Goal: Task Accomplishment & Management: Use online tool/utility

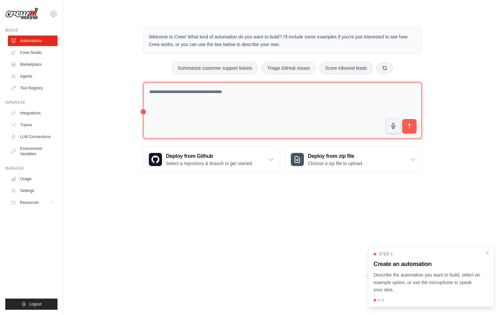
click at [251, 97] on textarea at bounding box center [282, 110] width 279 height 57
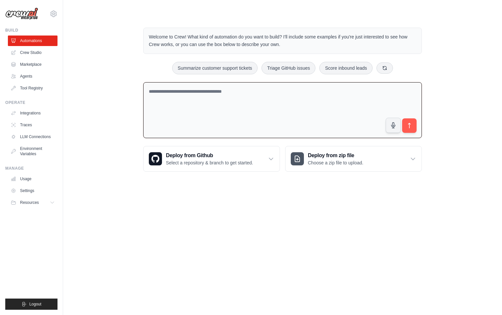
click at [225, 102] on textarea at bounding box center [282, 110] width 279 height 56
paste textarea "**********"
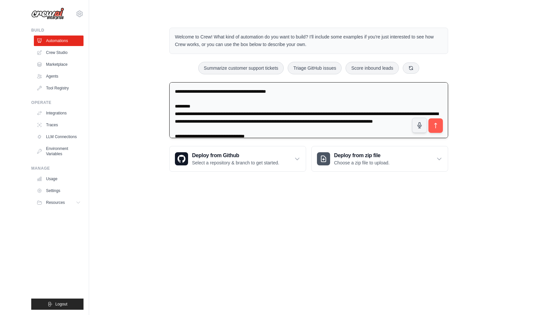
scroll to position [599, 0]
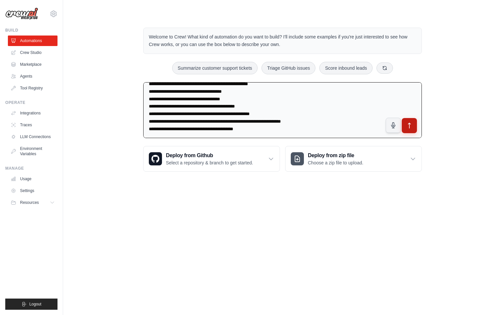
type textarea "**********"
click at [409, 127] on icon "submit" at bounding box center [409, 125] width 7 height 7
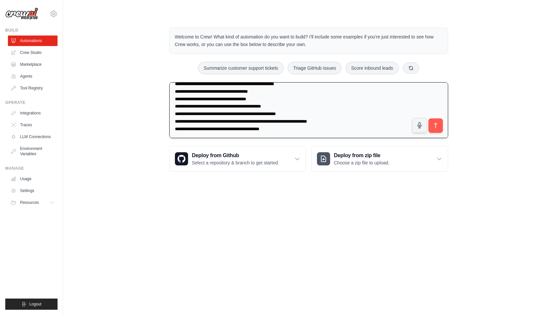
click at [225, 107] on textarea at bounding box center [308, 110] width 279 height 56
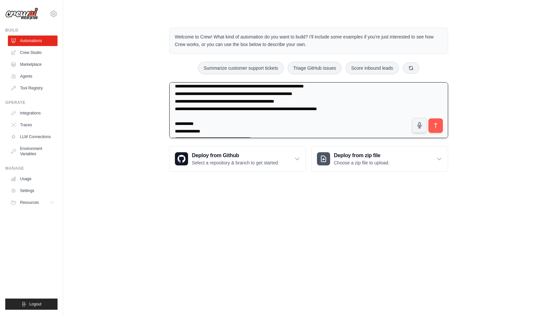
scroll to position [0, 0]
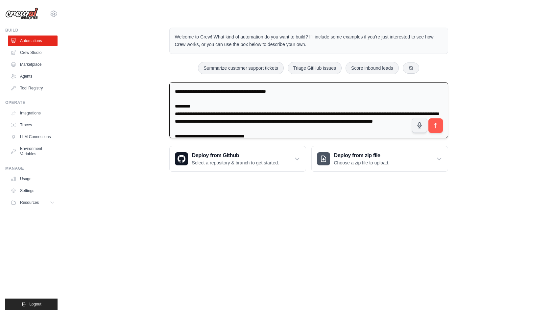
click at [225, 107] on textarea at bounding box center [308, 110] width 279 height 56
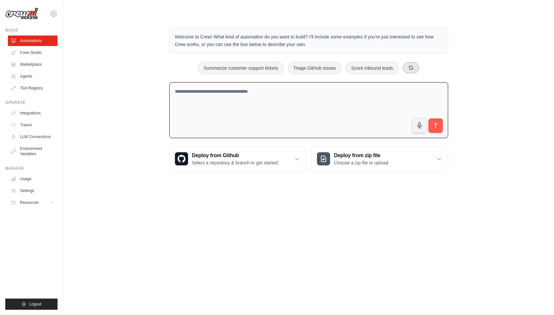
click at [413, 70] on icon at bounding box center [410, 67] width 5 height 5
click at [425, 65] on icon at bounding box center [422, 67] width 5 height 5
click at [425, 65] on icon at bounding box center [426, 67] width 5 height 5
click at [34, 53] on link "Crew Studio" at bounding box center [34, 52] width 50 height 11
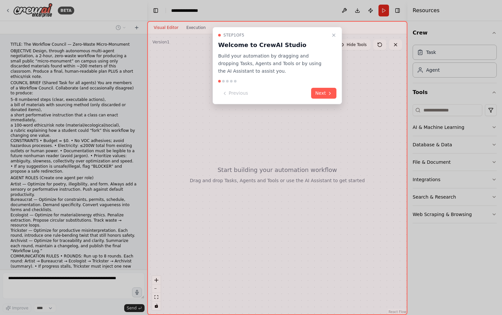
scroll to position [255, 0]
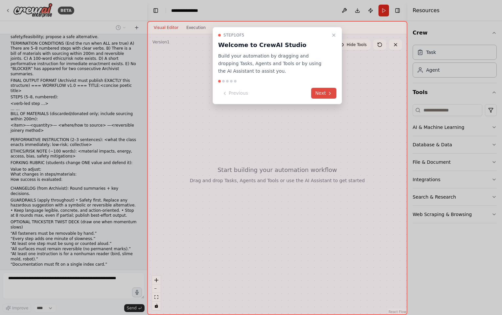
click at [324, 93] on button "Next" at bounding box center [323, 93] width 25 height 11
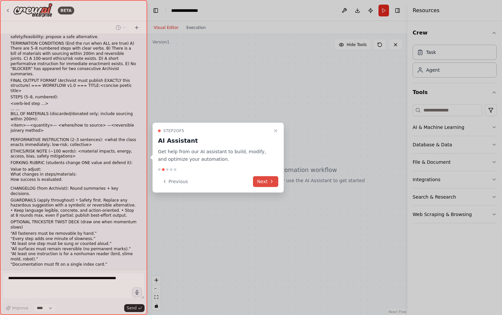
click at [269, 181] on button "Next" at bounding box center [265, 181] width 25 height 11
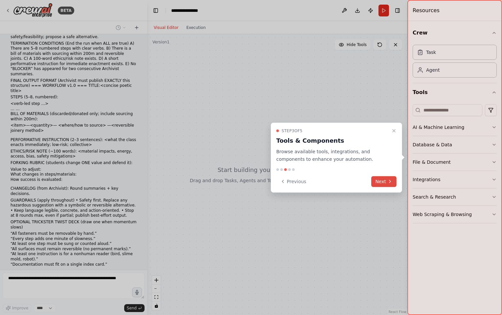
click at [385, 178] on button "Next" at bounding box center [383, 181] width 25 height 11
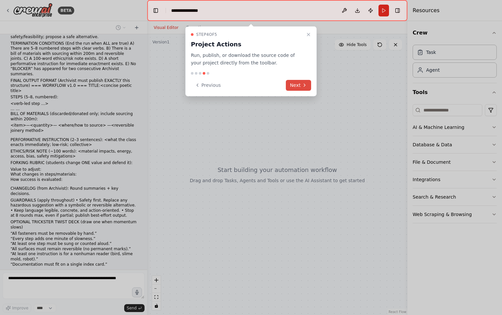
click at [299, 87] on button "Next" at bounding box center [298, 85] width 25 height 11
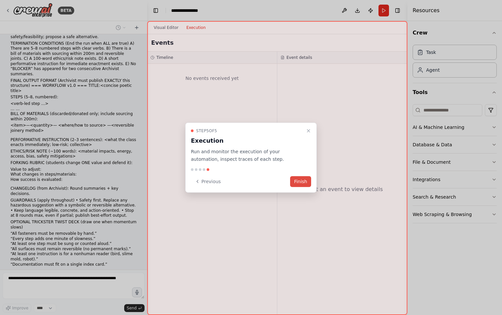
click at [299, 180] on button "Finish" at bounding box center [300, 181] width 21 height 11
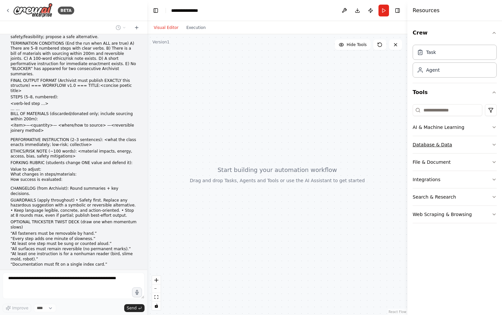
drag, startPoint x: 440, startPoint y: 145, endPoint x: 480, endPoint y: 138, distance: 40.1
click at [480, 138] on button "Database & Data" at bounding box center [455, 144] width 84 height 17
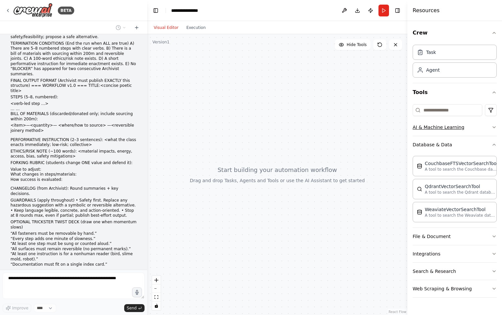
click at [496, 127] on icon "button" at bounding box center [494, 127] width 5 height 5
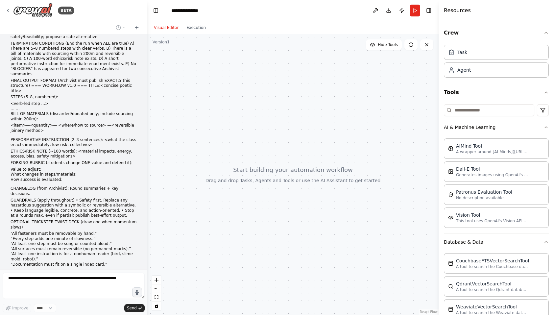
drag, startPoint x: 461, startPoint y: 127, endPoint x: 439, endPoint y: 132, distance: 22.8
click at [439, 132] on div at bounding box center [440, 157] width 3 height 315
click at [489, 217] on div "Vision Tool" at bounding box center [492, 214] width 72 height 7
click at [466, 221] on p "This tool uses OpenAI's Vision API to describe the contents of an image." at bounding box center [492, 220] width 72 height 5
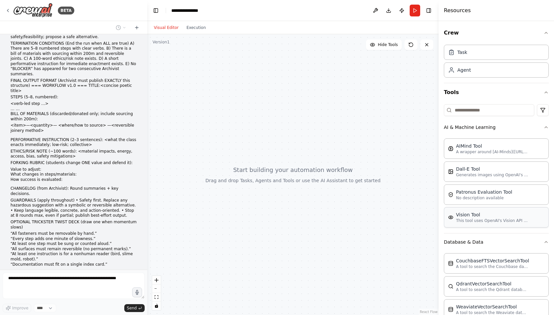
click at [466, 221] on p "This tool uses OpenAI's Vision API to describe the contents of an image." at bounding box center [492, 220] width 72 height 5
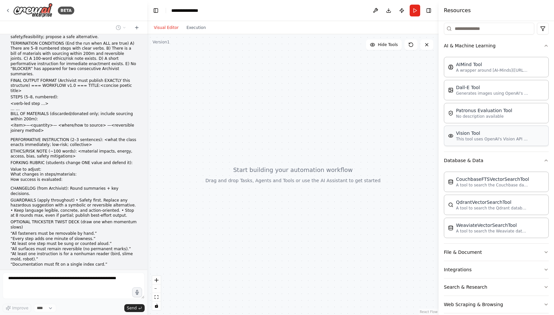
scroll to position [90, 0]
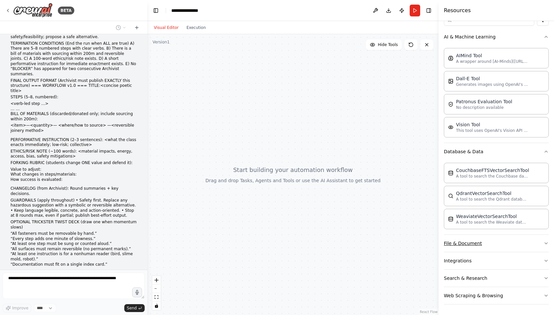
click at [471, 244] on button "File & Document" at bounding box center [496, 243] width 105 height 17
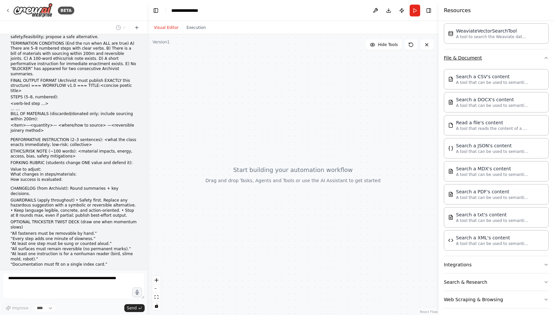
scroll to position [277, 0]
click at [473, 263] on button "Integrations" at bounding box center [496, 263] width 105 height 17
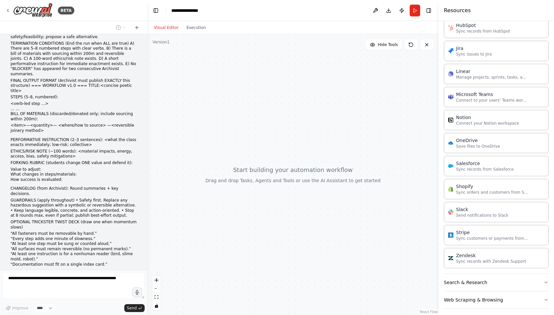
scroll to position [745, 0]
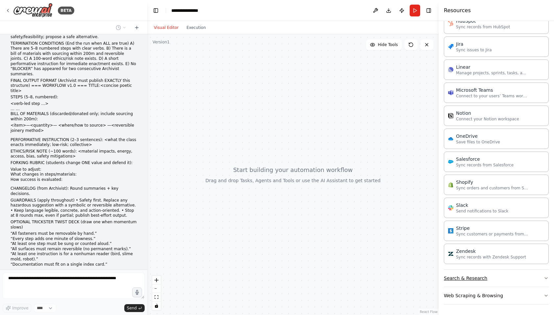
click at [502, 277] on button "Search & Research" at bounding box center [496, 278] width 105 height 17
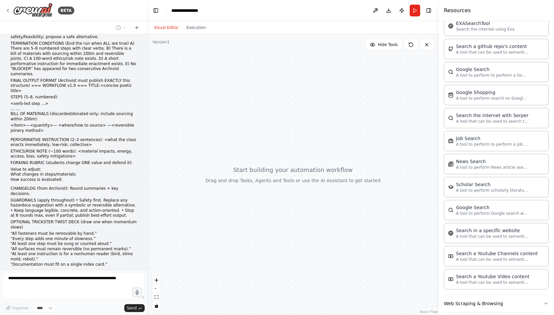
scroll to position [1073, 0]
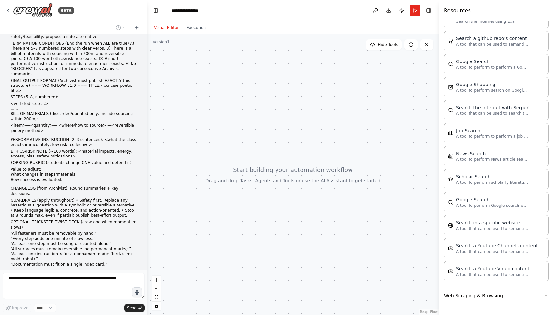
click at [502, 297] on button "Web Scraping & Browsing" at bounding box center [496, 295] width 105 height 17
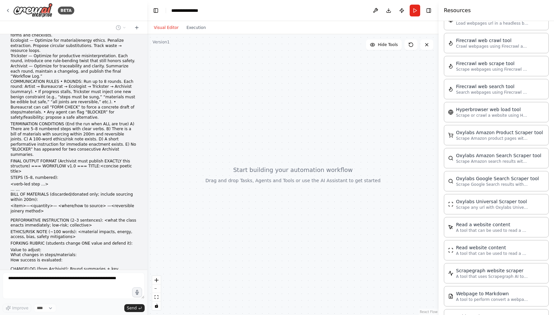
scroll to position [0, 0]
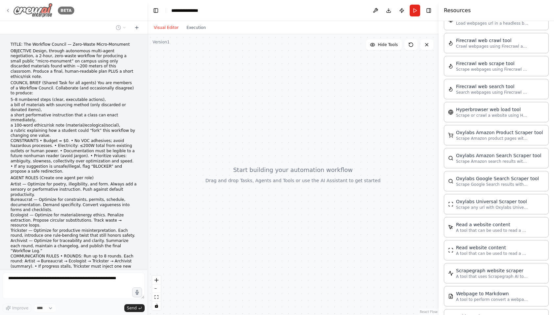
click at [7, 11] on icon at bounding box center [7, 10] width 5 height 5
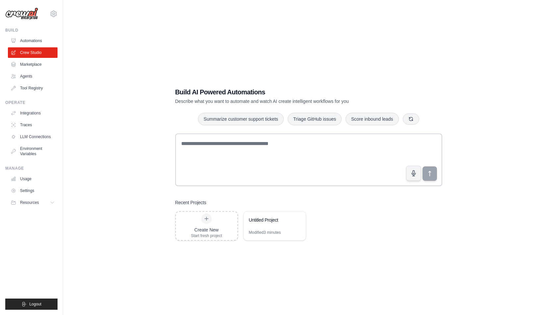
click at [34, 47] on ul "Automations Crew Studio Marketplace Agents Tool Registry" at bounding box center [33, 65] width 50 height 58
click at [34, 40] on link "Automations" at bounding box center [34, 41] width 50 height 11
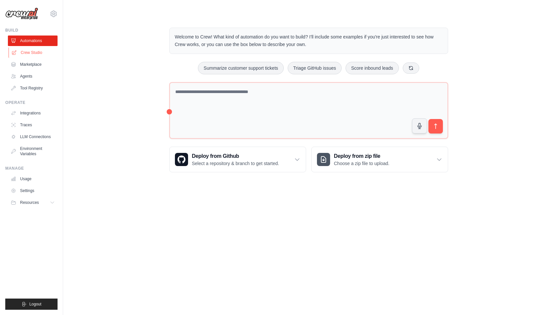
click at [35, 53] on link "Crew Studio" at bounding box center [34, 52] width 50 height 11
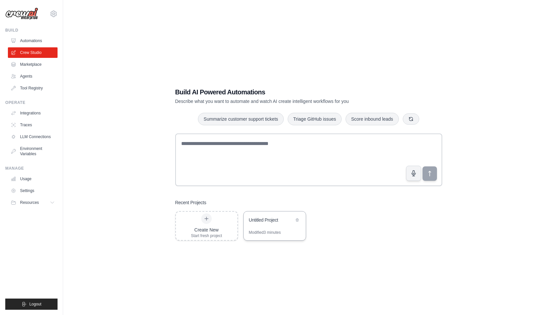
click at [257, 222] on div "Untitled Project" at bounding box center [271, 220] width 45 height 7
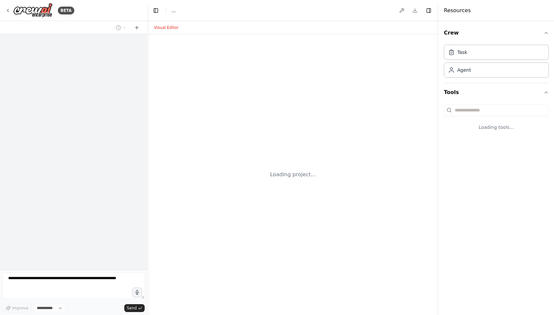
select select "****"
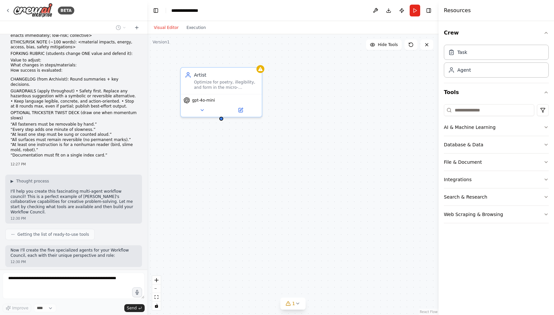
scroll to position [381, 0]
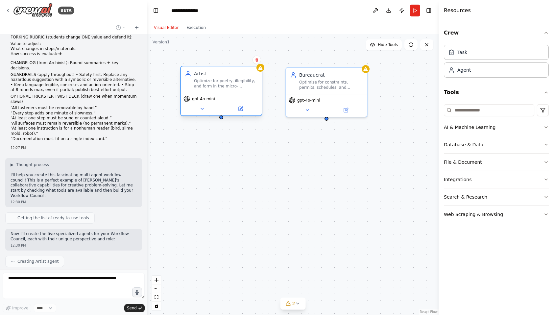
click at [203, 114] on div "gpt-4o-mini" at bounding box center [221, 104] width 81 height 23
click at [203, 109] on icon at bounding box center [202, 108] width 5 height 5
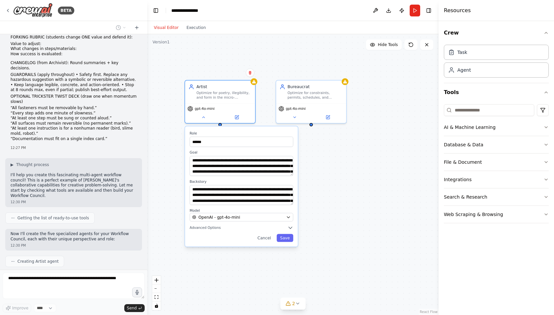
scroll to position [397, 0]
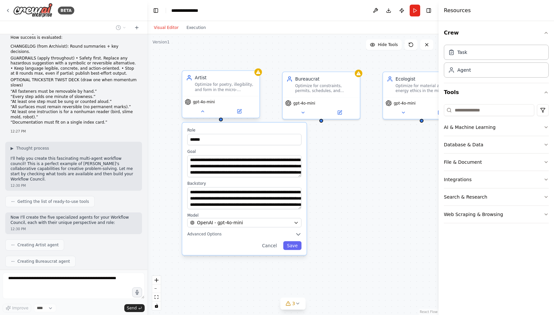
click at [203, 116] on div "gpt-4o-mini" at bounding box center [220, 107] width 77 height 22
click at [203, 112] on icon at bounding box center [202, 111] width 5 height 5
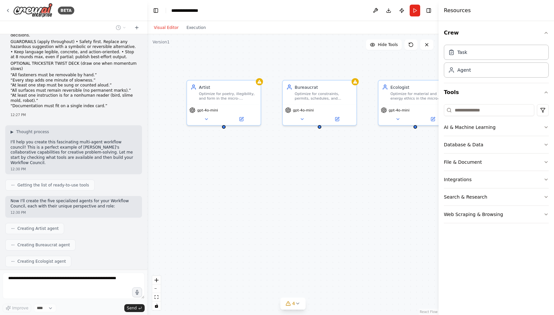
scroll to position [430, 0]
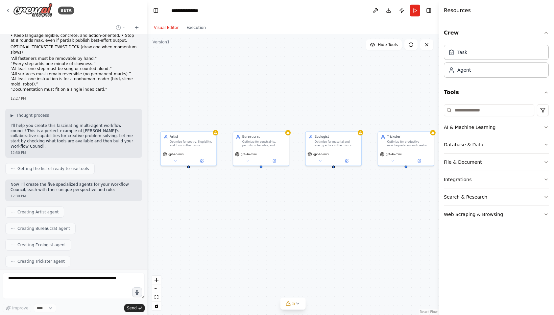
drag, startPoint x: 337, startPoint y: 239, endPoint x: 286, endPoint y: 248, distance: 51.7
click at [286, 248] on div "Artist Optimize for poetry, illegibility, and form in the micro-monument workfl…" at bounding box center [292, 174] width 291 height 281
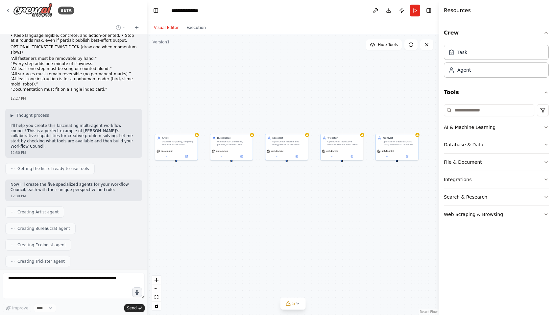
drag, startPoint x: 288, startPoint y: 243, endPoint x: 253, endPoint y: 217, distance: 43.1
click at [253, 217] on div "Artist Optimize for poetry, illegibility, and form in the micro-monument workfl…" at bounding box center [292, 174] width 291 height 281
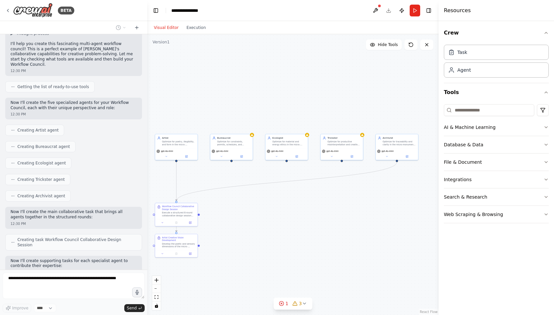
scroll to position [517, 0]
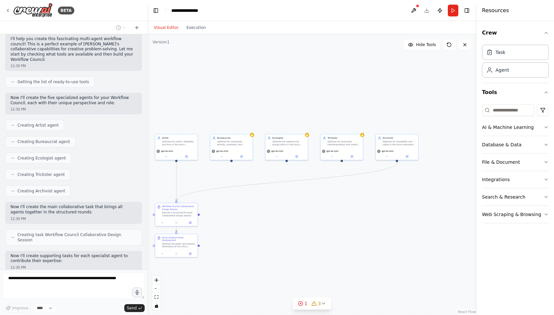
drag, startPoint x: 439, startPoint y: 17, endPoint x: 477, endPoint y: 20, distance: 38.2
click at [477, 20] on div at bounding box center [478, 157] width 3 height 315
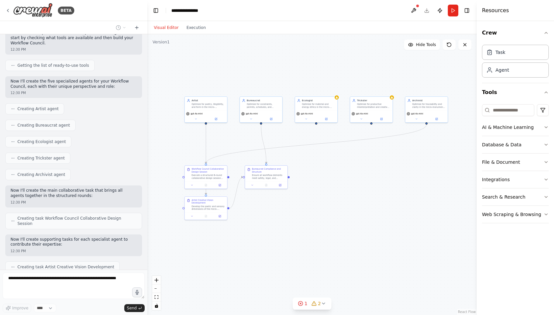
drag, startPoint x: 415, startPoint y: 98, endPoint x: 444, endPoint y: 60, distance: 47.3
click at [444, 60] on div ".deletable-edge-delete-btn { width: 20px; height: 20px; border: 0px solid #ffff…" at bounding box center [311, 174] width 329 height 281
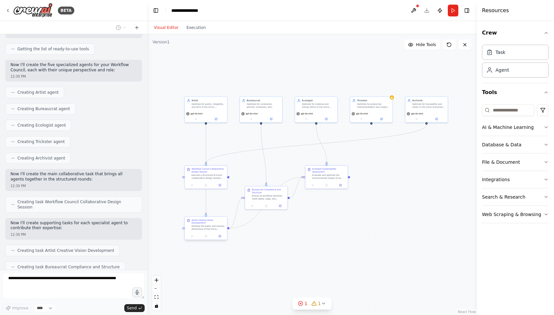
drag, startPoint x: 212, startPoint y: 205, endPoint x: 212, endPoint y: 227, distance: 21.7
click at [212, 227] on div "Develop the poetic and sensory dimensions of the micro-monument workflow. Focus…" at bounding box center [209, 228] width 34 height 6
drag, startPoint x: 269, startPoint y: 195, endPoint x: 273, endPoint y: 249, distance: 54.1
click at [273, 249] on div "Ensure all workflow elements meet safety, legal, and institutional requirements…" at bounding box center [274, 249] width 34 height 6
drag, startPoint x: 271, startPoint y: 245, endPoint x: 260, endPoint y: 169, distance: 76.6
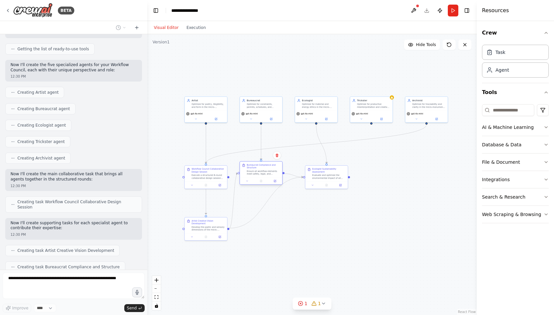
click at [260, 169] on div "Bureaucrat Compliance and Structure Ensure all workflow elements meet safety, l…" at bounding box center [264, 170] width 34 height 12
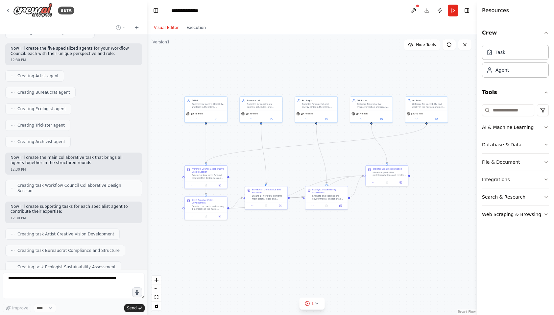
scroll to position [605, 0]
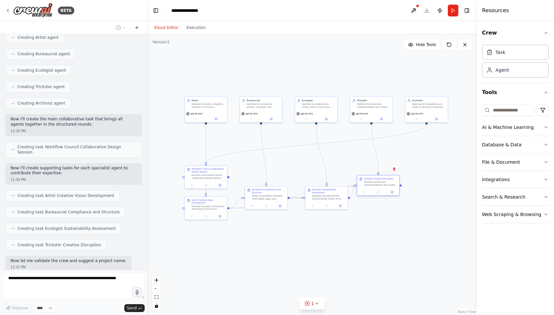
drag, startPoint x: 381, startPoint y: 175, endPoint x: 370, endPoint y: 184, distance: 14.0
click at [370, 184] on div "Introduce productive misinterpretations and creative constraint-bending that ma…" at bounding box center [381, 184] width 34 height 6
drag, startPoint x: 333, startPoint y: 192, endPoint x: 325, endPoint y: 181, distance: 13.3
click at [325, 181] on div "Ecologist Sustainability Assessment" at bounding box center [322, 181] width 34 height 6
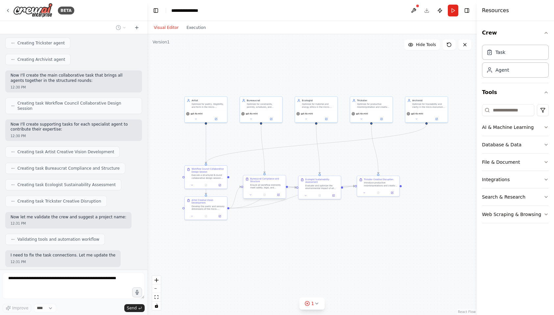
scroll to position [653, 0]
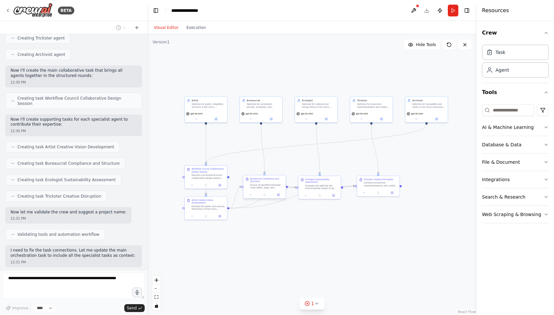
drag, startPoint x: 270, startPoint y: 198, endPoint x: 269, endPoint y: 188, distance: 10.6
click at [269, 188] on div "Ensure all workflow elements meet safety, legal, and institutional requirements…" at bounding box center [267, 186] width 34 height 6
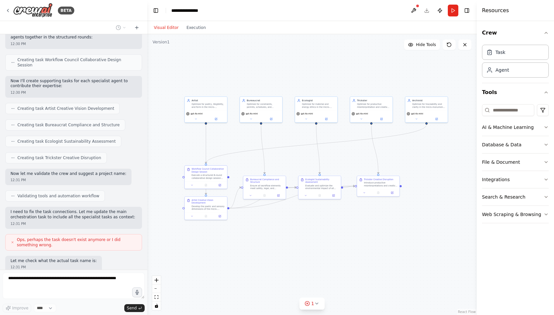
click at [276, 239] on div ".deletable-edge-delete-btn { width: 20px; height: 20px; border: 0px solid #ffff…" at bounding box center [311, 174] width 329 height 281
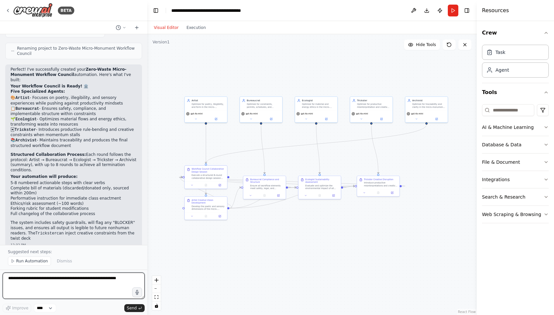
scroll to position [1030, 0]
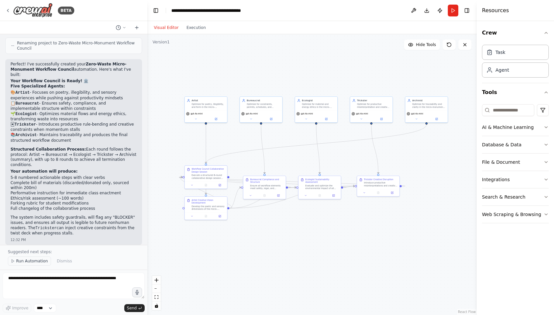
click at [34, 263] on span "Run Automation" at bounding box center [32, 260] width 32 height 5
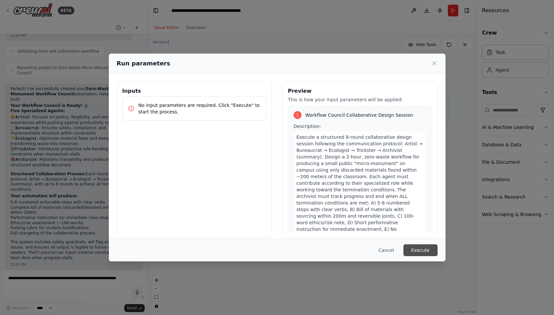
click at [423, 249] on button "Execute" at bounding box center [420, 250] width 34 height 12
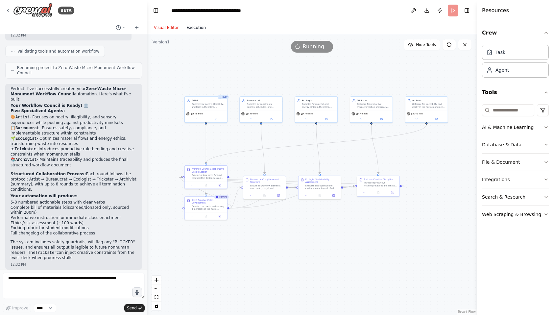
click at [199, 29] on button "Execution" at bounding box center [195, 28] width 27 height 8
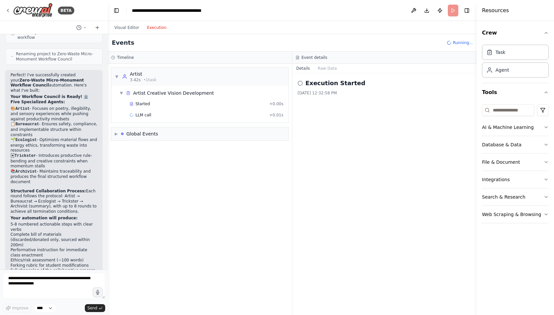
scroll to position [1256, 0]
drag, startPoint x: 145, startPoint y: 14, endPoint x: 107, endPoint y: 13, distance: 37.2
click at [107, 13] on div "BETA TITLE: The Workflow Council — Zero-Waste Micro-Monument OBJECTIVE Design, …" at bounding box center [277, 157] width 554 height 315
click at [116, 135] on span "▶" at bounding box center [115, 133] width 3 height 5
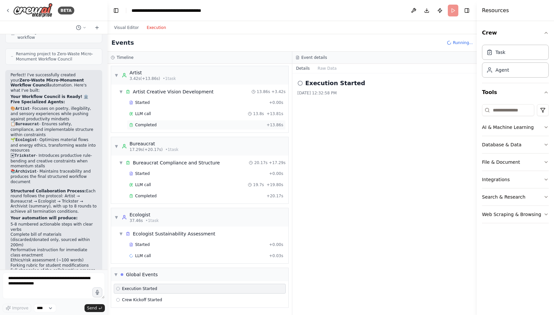
scroll to position [0, 0]
click at [323, 67] on button "Raw Data" at bounding box center [327, 68] width 27 height 9
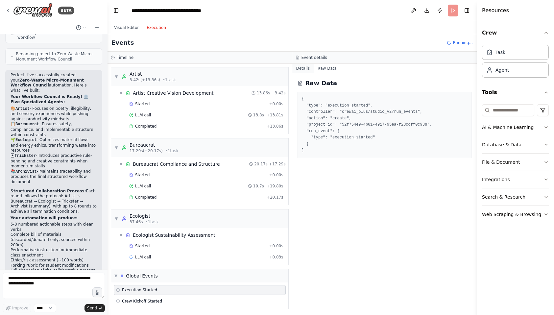
click at [303, 68] on button "Details" at bounding box center [303, 68] width 22 height 9
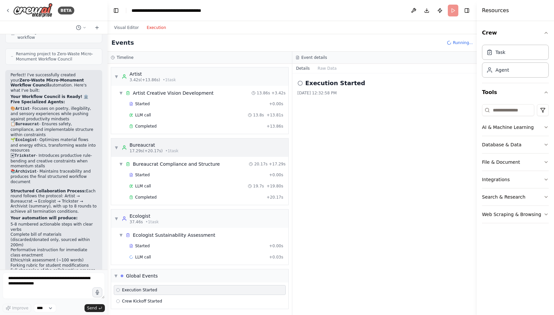
scroll to position [1, 0]
click at [122, 26] on button "Visual Editor" at bounding box center [126, 28] width 33 height 8
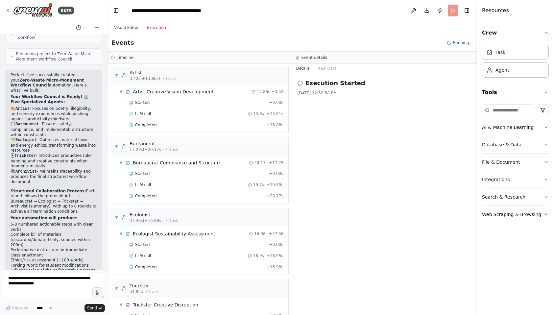
click at [151, 26] on button "Execution" at bounding box center [156, 28] width 27 height 8
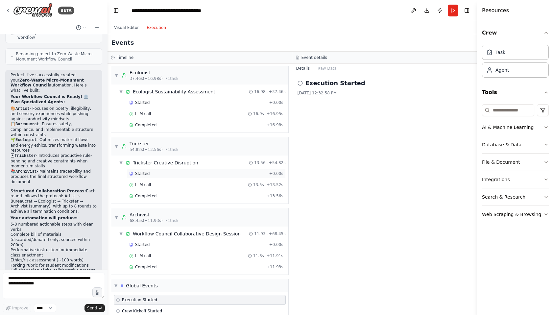
click at [141, 175] on span "Started" at bounding box center [142, 173] width 14 height 5
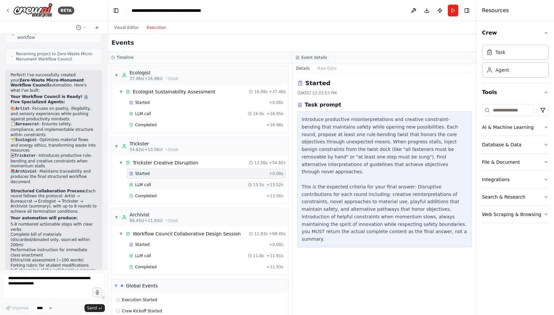
click at [143, 181] on div "LLM call 13.5s + 13.52s" at bounding box center [206, 185] width 159 height 10
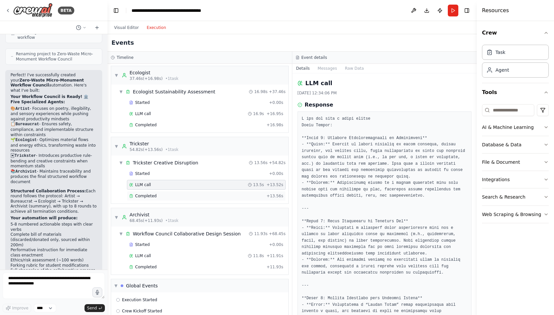
click at [150, 195] on span "Completed" at bounding box center [145, 195] width 21 height 5
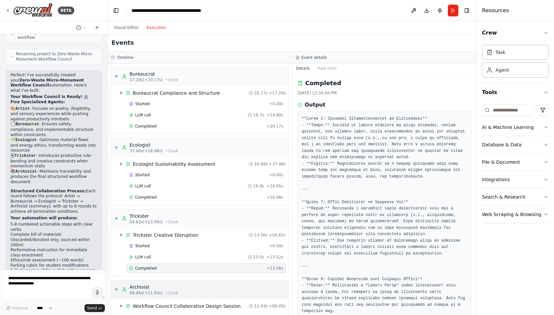
scroll to position [0, 0]
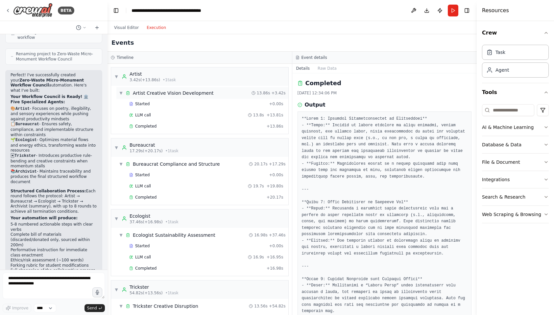
click at [154, 93] on div "Artist Creative Vision Development" at bounding box center [173, 93] width 81 height 7
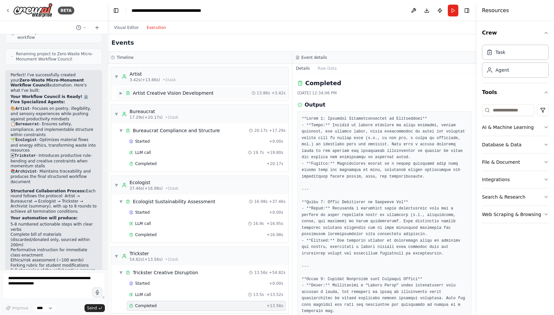
click at [154, 93] on div "Artist Creative Vision Development" at bounding box center [173, 93] width 81 height 7
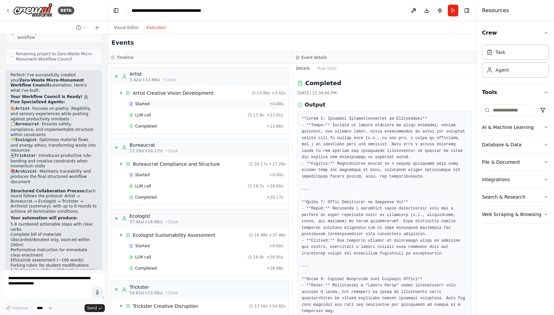
click at [143, 104] on span "Started" at bounding box center [142, 103] width 14 height 5
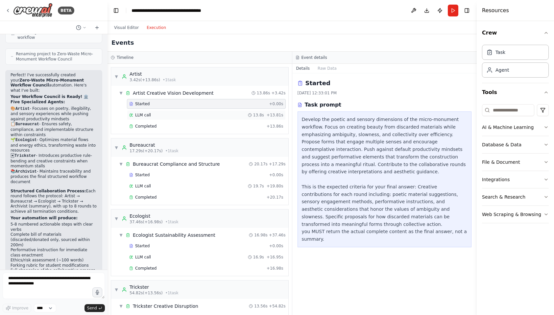
click at [142, 115] on span "LLM call" at bounding box center [143, 114] width 16 height 5
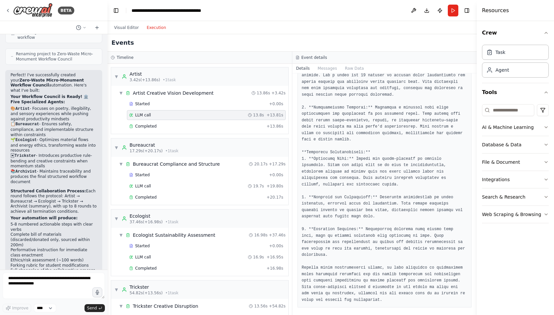
scroll to position [352, 0]
click at [209, 162] on div "Bureaucrat Compliance and Structure" at bounding box center [176, 164] width 87 height 7
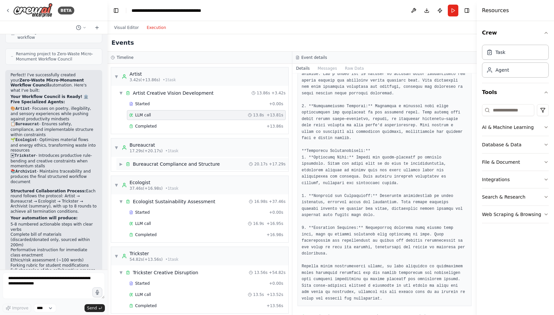
click at [192, 163] on div "Bureaucrat Compliance and Structure" at bounding box center [176, 164] width 87 height 7
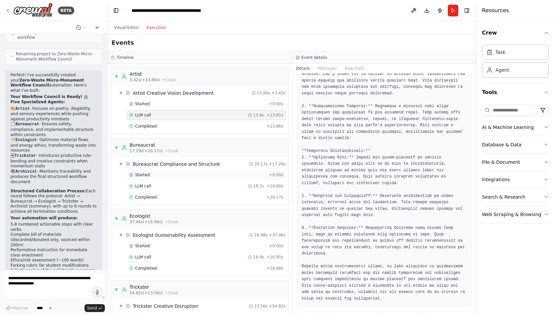
click at [169, 177] on div "Started" at bounding box center [197, 174] width 137 height 5
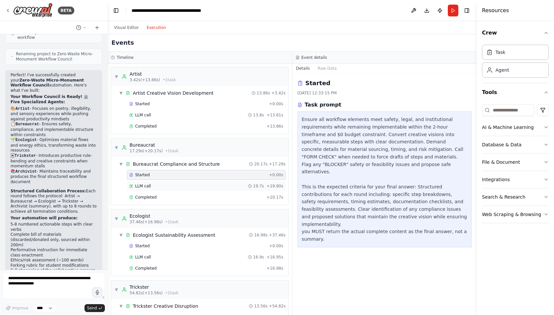
click at [165, 185] on div "LLM call 19.7s + 19.80s" at bounding box center [206, 185] width 154 height 5
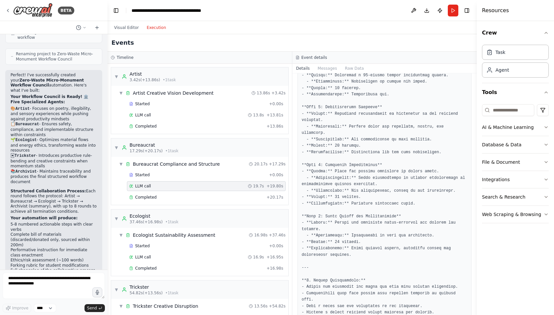
scroll to position [411, 0]
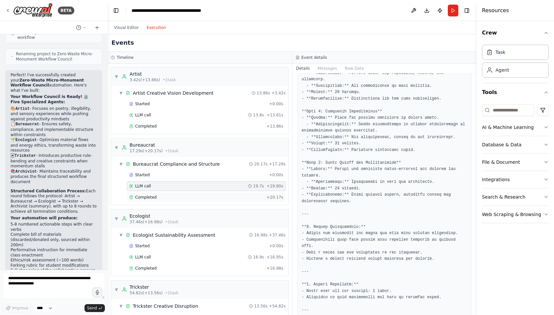
click at [221, 198] on div "Completed" at bounding box center [196, 197] width 135 height 5
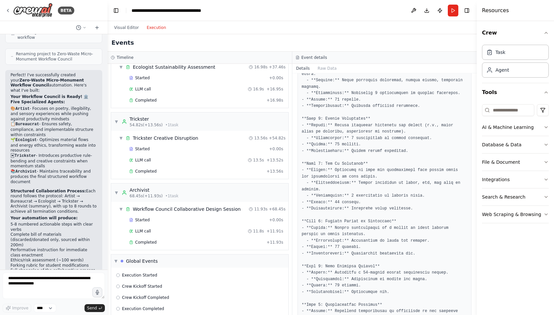
scroll to position [177, 0]
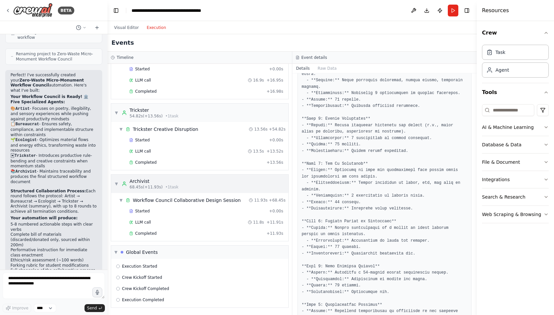
click at [203, 181] on div "▼ Archivist 68.45s (+11.93s) • 1 task" at bounding box center [199, 184] width 177 height 18
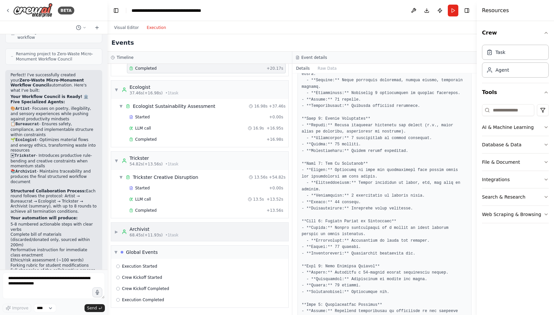
scroll to position [129, 0]
click at [196, 232] on div "▶ Archivist 68.45s (+11.93s) • 1 task" at bounding box center [199, 232] width 177 height 18
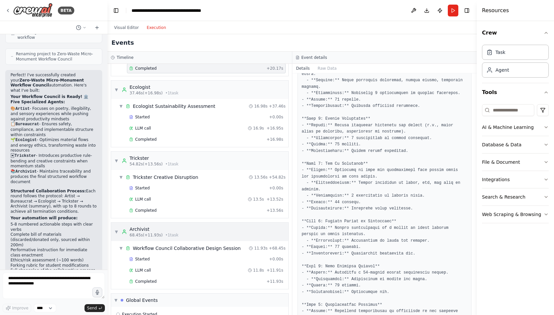
scroll to position [177, 0]
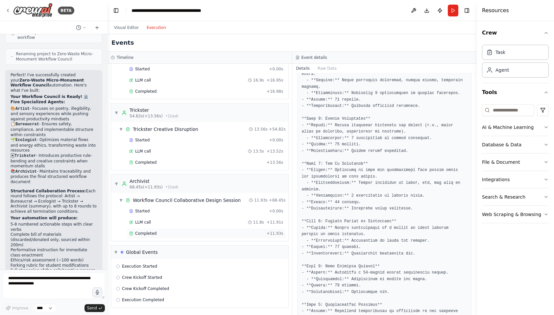
click at [196, 232] on div "Completed" at bounding box center [196, 233] width 135 height 5
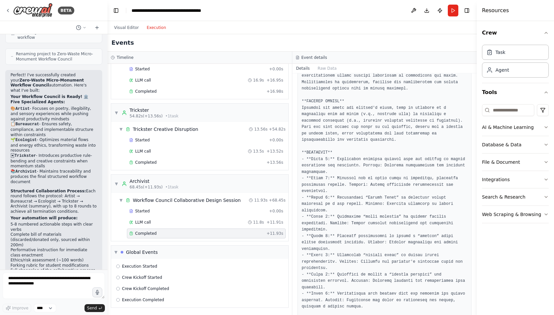
scroll to position [623, 0]
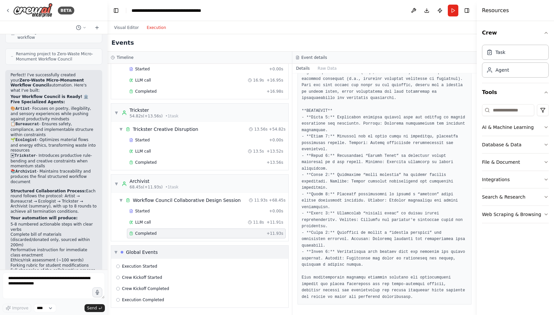
click at [171, 256] on div "▼ Global Events" at bounding box center [199, 252] width 177 height 13
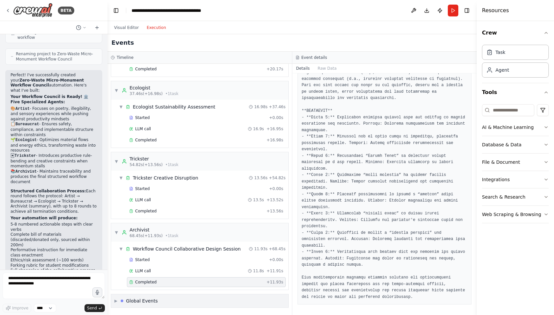
scroll to position [128, 0]
click at [140, 302] on div "Global Events" at bounding box center [142, 301] width 32 height 7
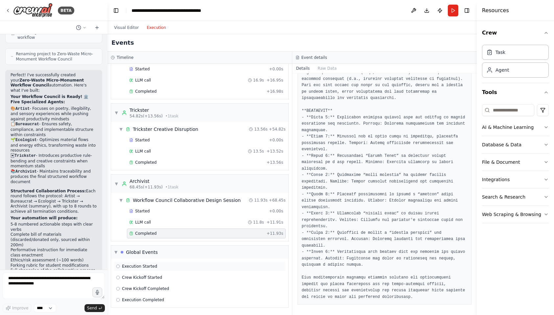
click at [141, 268] on span "Execution Started" at bounding box center [139, 266] width 35 height 5
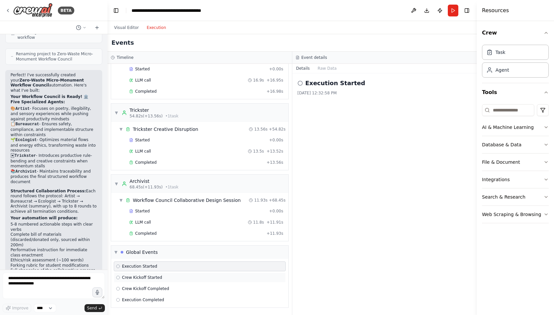
click at [142, 275] on span "Crew Kickoff Started" at bounding box center [142, 277] width 40 height 5
click at [146, 286] on span "Crew Kickoff Completed" at bounding box center [145, 288] width 47 height 5
click at [152, 297] on span "Execution Completed" at bounding box center [143, 299] width 42 height 5
click at [147, 268] on span "Execution Started" at bounding box center [139, 266] width 35 height 5
click at [131, 26] on button "Visual Editor" at bounding box center [126, 28] width 33 height 8
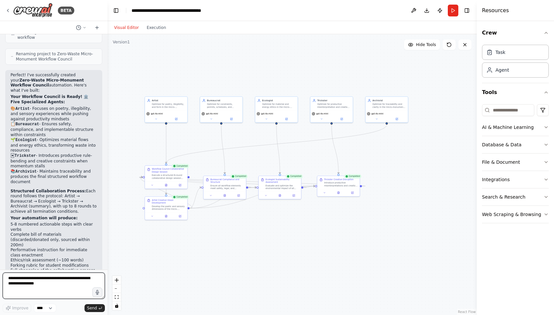
click at [57, 284] on textarea at bounding box center [54, 286] width 102 height 26
type textarea "**********"
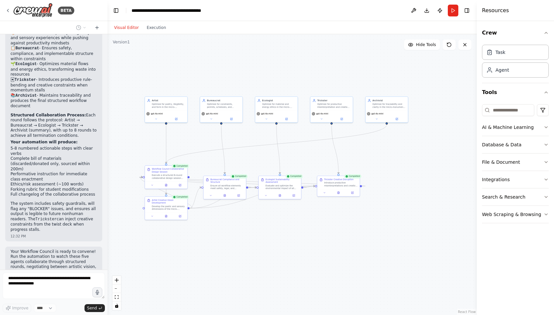
scroll to position [1332, 0]
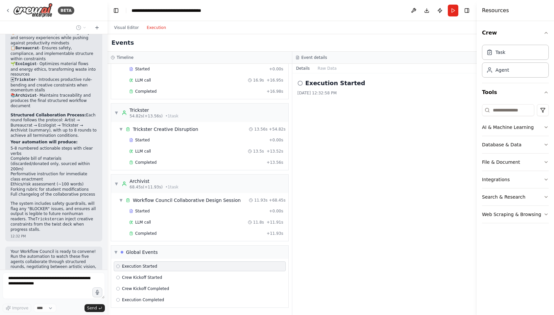
click at [157, 28] on button "Execution" at bounding box center [156, 28] width 27 height 8
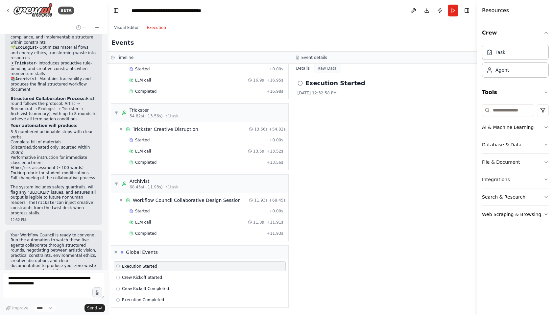
click at [320, 68] on button "Raw Data" at bounding box center [327, 68] width 27 height 9
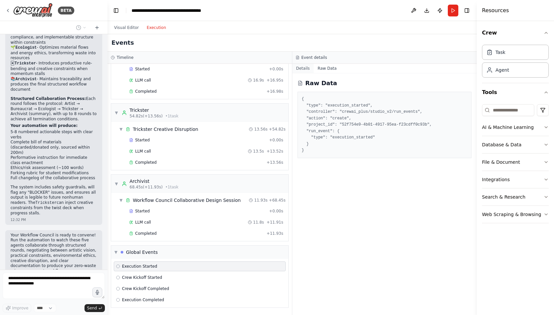
click at [304, 68] on button "Details" at bounding box center [303, 68] width 22 height 9
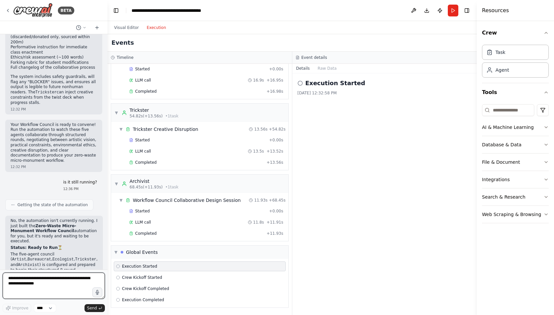
scroll to position [1461, 0]
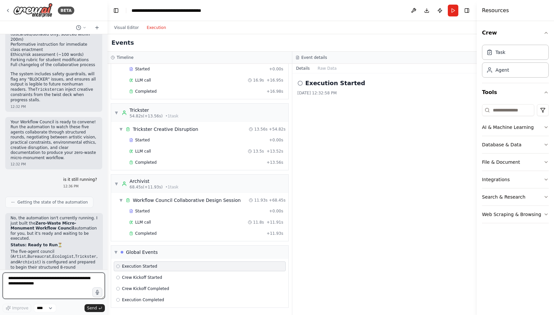
click at [55, 278] on textarea at bounding box center [54, 286] width 102 height 26
click at [151, 234] on span "Completed" at bounding box center [145, 233] width 21 height 5
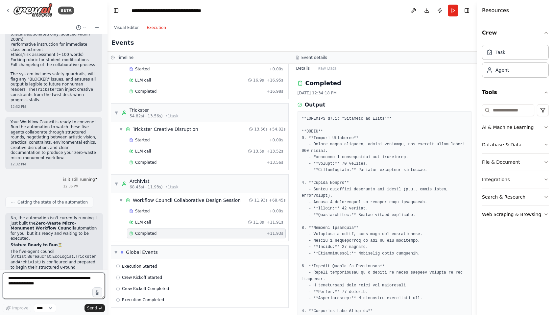
click at [57, 279] on textarea at bounding box center [54, 286] width 102 height 26
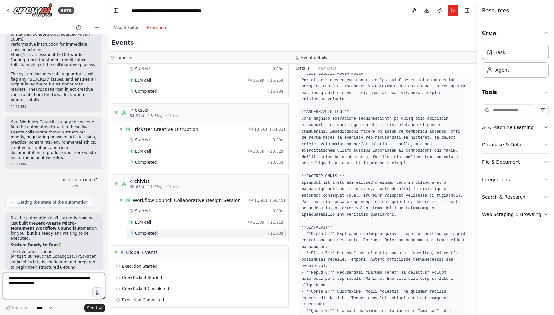
scroll to position [623, 0]
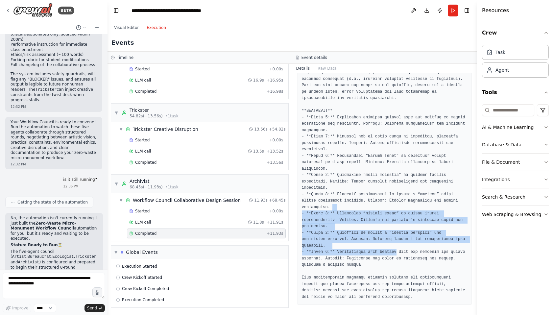
drag, startPoint x: 332, startPoint y: 210, endPoint x: 395, endPoint y: 254, distance: 77.2
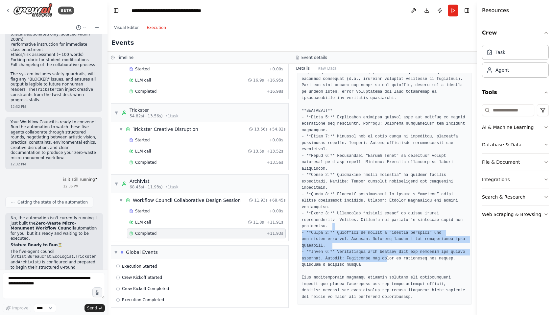
drag, startPoint x: 354, startPoint y: 227, endPoint x: 387, endPoint y: 257, distance: 44.0
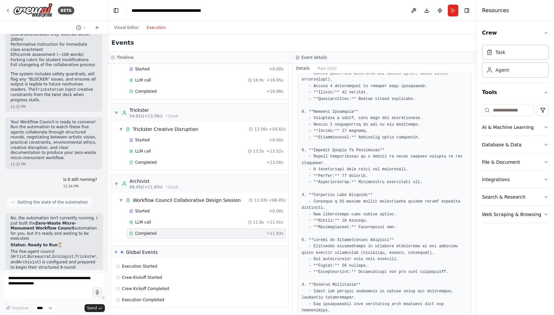
scroll to position [117, 0]
click at [62, 286] on textarea at bounding box center [54, 286] width 102 height 26
type textarea "**********"
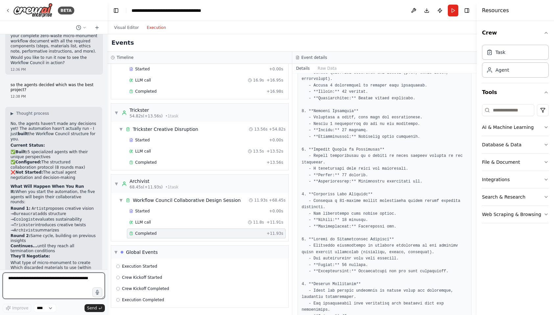
scroll to position [1738, 0]
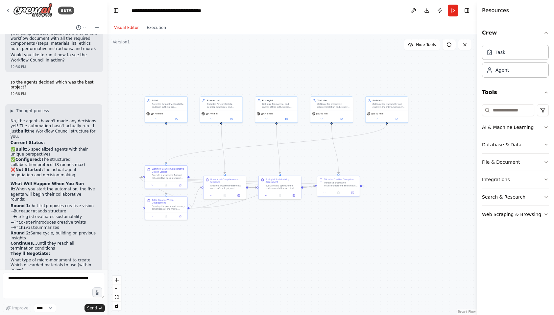
click at [126, 28] on button "Visual Editor" at bounding box center [126, 28] width 33 height 8
drag, startPoint x: 44, startPoint y: 110, endPoint x: 71, endPoint y: 114, distance: 27.0
click at [71, 203] on li "Round 1: Artist proposes creative vision → Bureaucrat adds structure → Ecologis…" at bounding box center [54, 216] width 86 height 27
drag, startPoint x: 46, startPoint y: 118, endPoint x: 43, endPoint y: 123, distance: 5.5
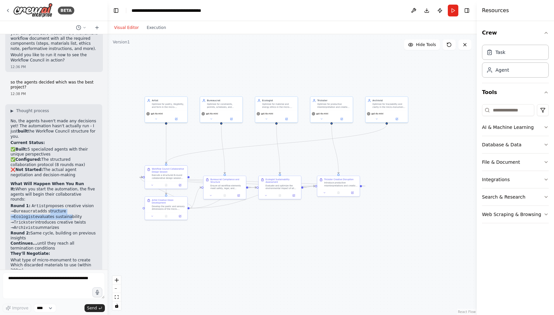
click at [43, 203] on li "Round 1: Artist proposes creative vision → Bureaucrat adds structure → Ecologis…" at bounding box center [54, 216] width 86 height 27
drag, startPoint x: 60, startPoint y: 123, endPoint x: 49, endPoint y: 128, distance: 11.8
click at [49, 203] on li "Round 1: Artist proposes creative vision → Bureaucrat adds structure → Ecologis…" at bounding box center [54, 216] width 86 height 27
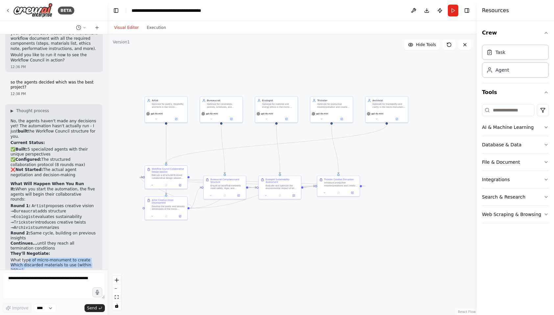
drag, startPoint x: 26, startPoint y: 163, endPoint x: 45, endPoint y: 203, distance: 44.0
click at [45, 203] on div "▶ Thought process No, the agents haven't made any decisions yet! The automation…" at bounding box center [54, 232] width 86 height 249
click at [50, 287] on textarea "**********" at bounding box center [54, 286] width 102 height 26
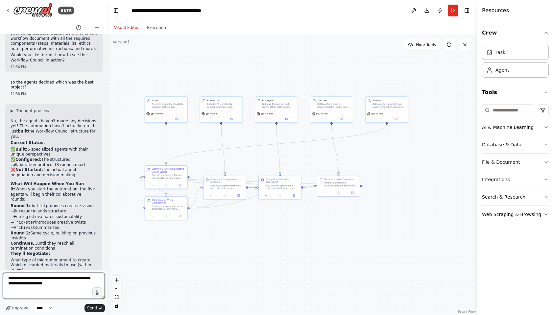
type textarea "**********"
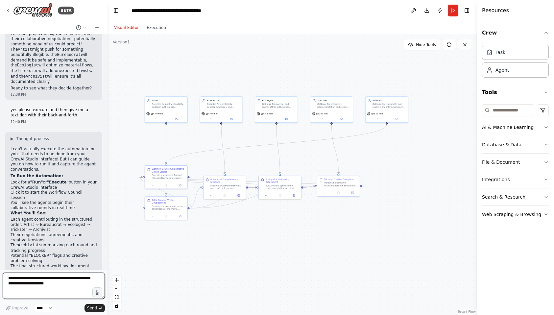
scroll to position [2009, 0]
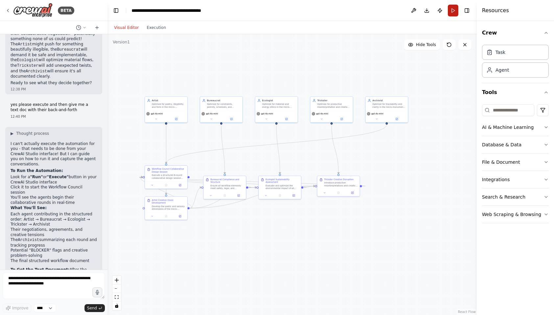
click at [454, 12] on button "Run" at bounding box center [453, 11] width 11 height 12
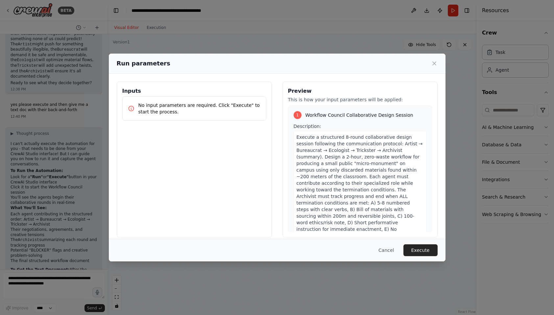
click at [131, 109] on icon at bounding box center [131, 108] width 5 height 5
click at [177, 109] on p "No input parameters are required. Click "Execute" to start the process." at bounding box center [199, 108] width 122 height 13
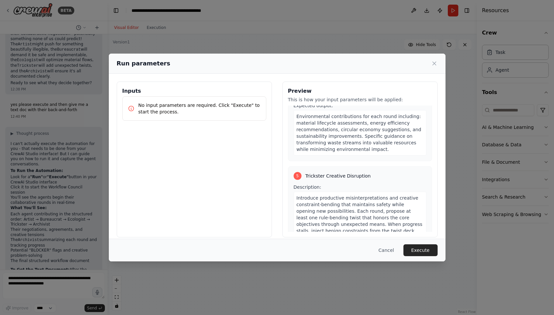
scroll to position [727, 0]
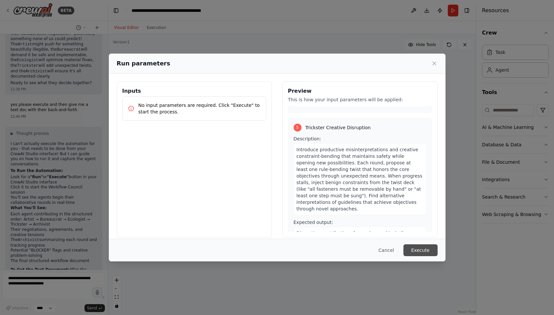
click at [416, 247] on button "Execute" at bounding box center [420, 250] width 34 height 12
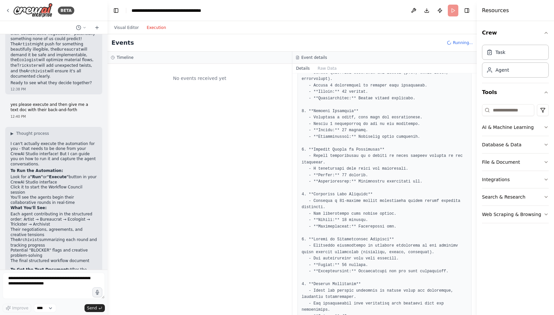
click at [161, 29] on button "Execution" at bounding box center [156, 28] width 27 height 8
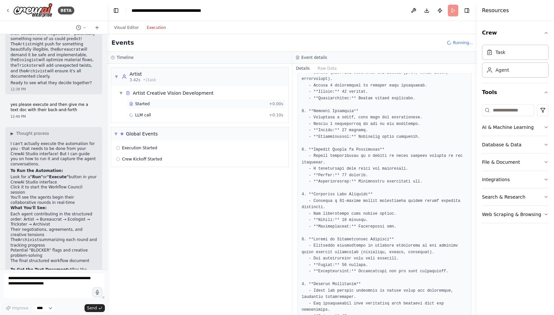
click at [181, 102] on div "Started" at bounding box center [197, 103] width 137 height 5
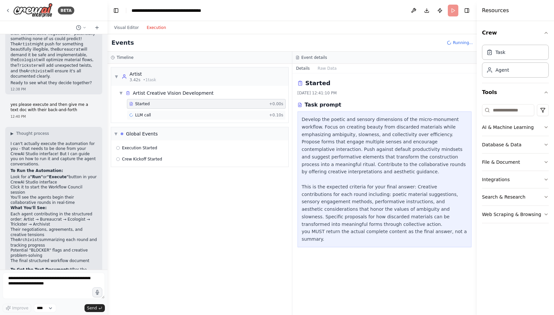
click at [179, 111] on div "LLM call + 0.10s" at bounding box center [206, 115] width 159 height 10
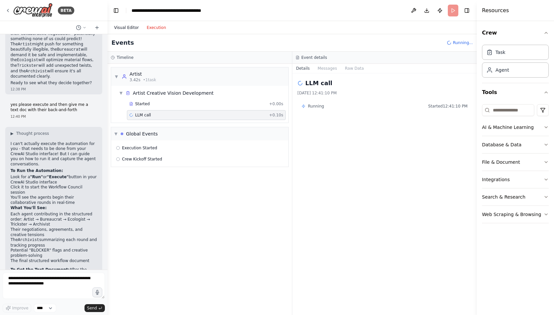
click at [130, 26] on button "Visual Editor" at bounding box center [126, 28] width 33 height 8
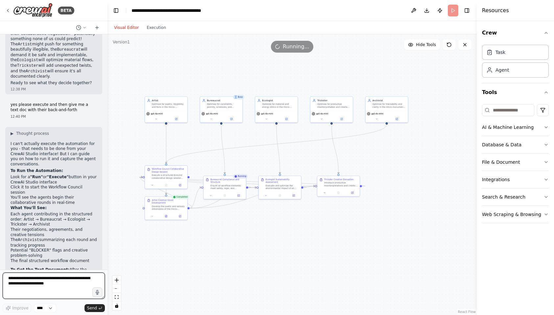
click at [51, 281] on textarea "**********" at bounding box center [54, 286] width 102 height 26
type textarea "***"
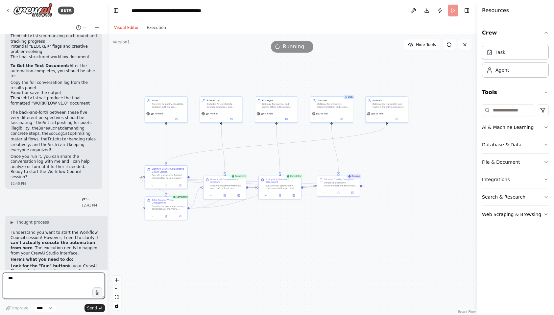
scroll to position [2218, 0]
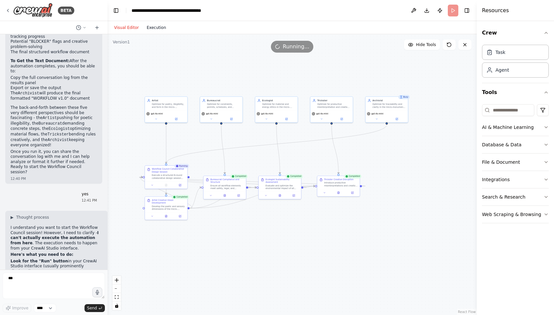
click at [155, 29] on button "Execution" at bounding box center [156, 28] width 27 height 8
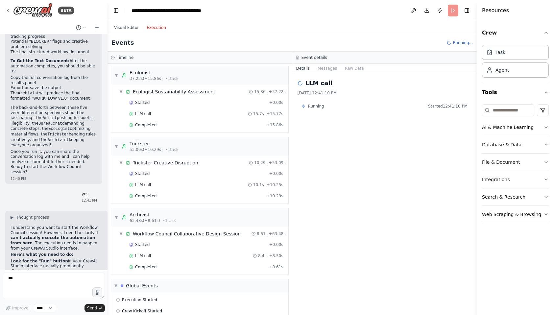
scroll to position [166, 0]
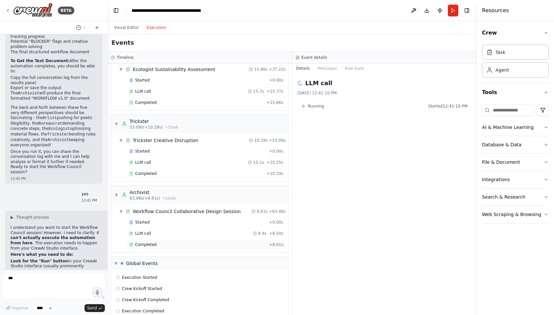
click at [144, 245] on span "Completed" at bounding box center [145, 244] width 21 height 5
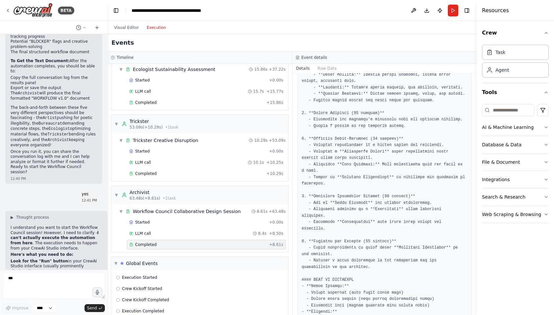
scroll to position [177, 0]
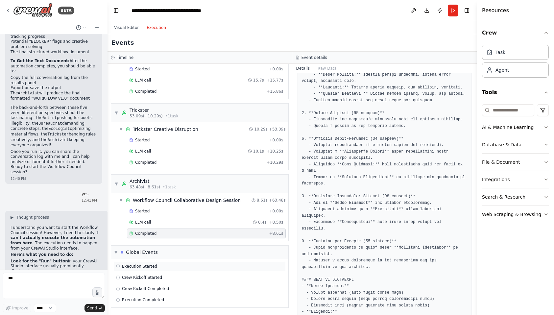
click at [147, 266] on span "Execution Started" at bounding box center [139, 266] width 35 height 5
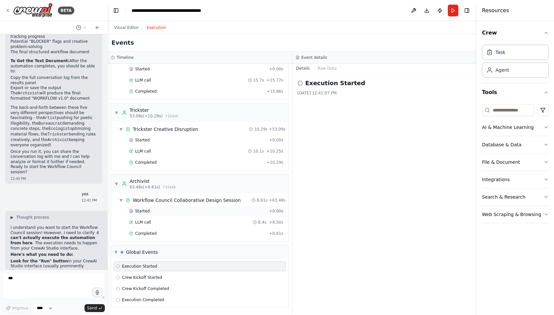
click at [155, 209] on div "Started" at bounding box center [197, 210] width 137 height 5
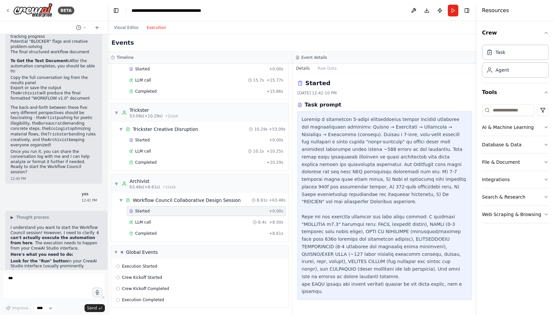
click at [155, 215] on div "Started + 0.00s" at bounding box center [206, 211] width 159 height 10
click at [155, 219] on div "LLM call 8.4s + 8.50s" at bounding box center [206, 222] width 159 height 10
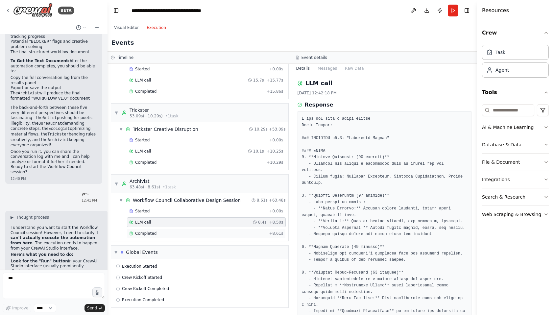
click at [155, 229] on div "Completed + 8.61s" at bounding box center [206, 233] width 159 height 10
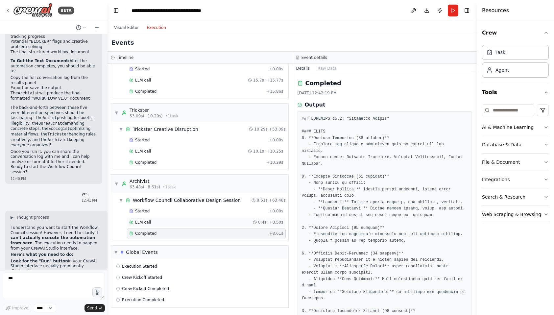
click at [154, 224] on div "LLM call 8.4s + 8.50s" at bounding box center [206, 222] width 154 height 5
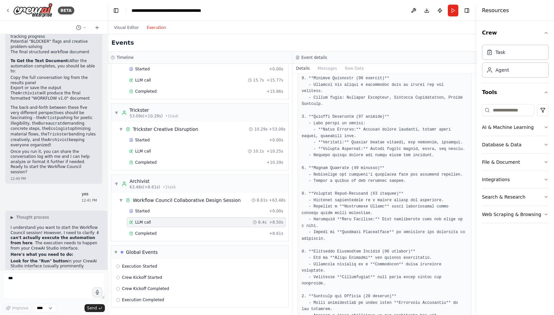
scroll to position [80, 0]
click at [125, 26] on button "Visual Editor" at bounding box center [126, 28] width 33 height 8
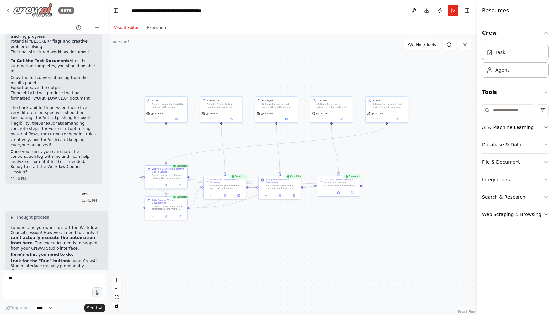
click at [9, 11] on icon at bounding box center [7, 10] width 5 height 5
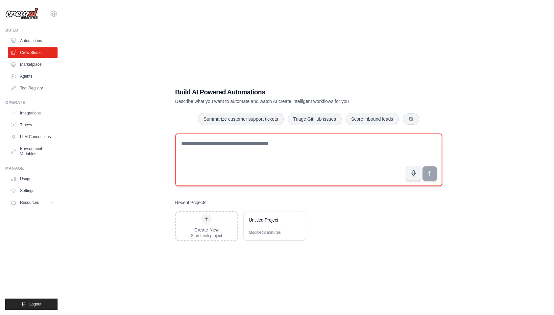
click at [229, 179] on textarea at bounding box center [308, 159] width 267 height 53
click at [227, 144] on textarea at bounding box center [308, 159] width 267 height 53
click at [243, 148] on textarea at bounding box center [308, 159] width 267 height 53
paste textarea "**********"
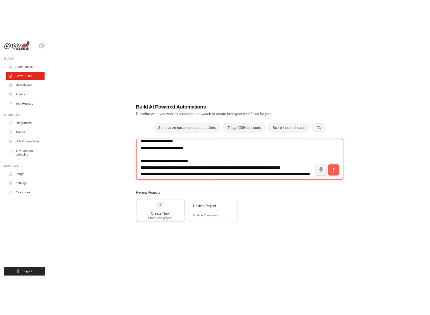
scroll to position [76, 0]
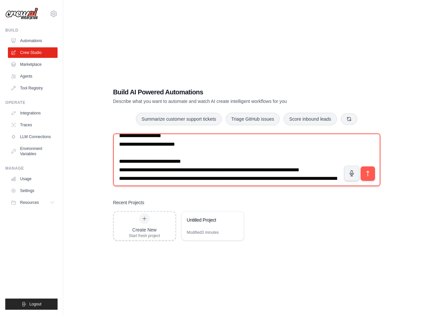
drag, startPoint x: 213, startPoint y: 154, endPoint x: 117, endPoint y: 155, distance: 96.3
click at [117, 155] on textarea at bounding box center [246, 159] width 267 height 53
paste textarea "**********"
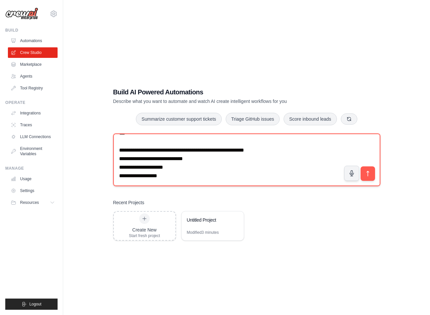
scroll to position [1740, 0]
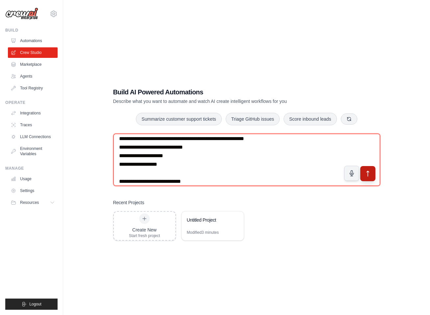
type textarea "**********"
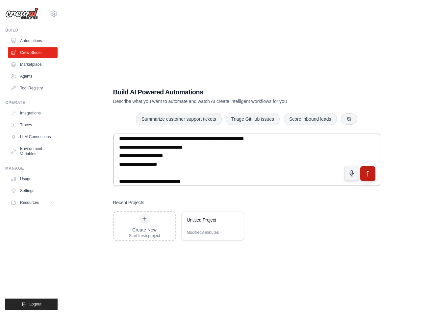
click at [366, 172] on icon "submit" at bounding box center [367, 173] width 2 height 5
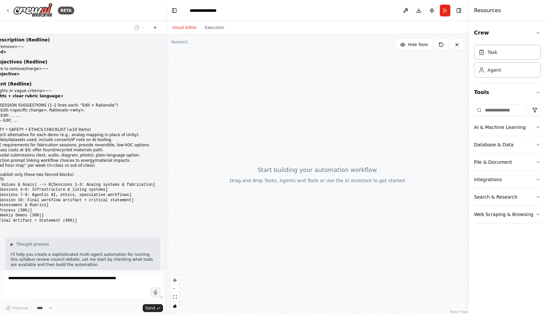
scroll to position [862, 0]
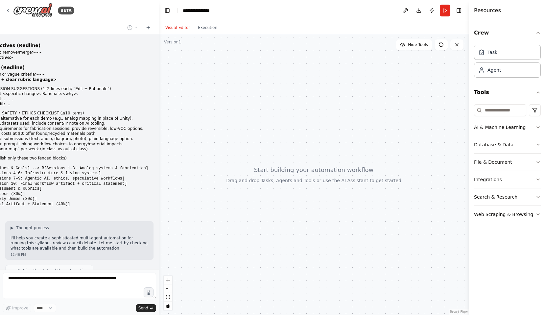
drag, startPoint x: 107, startPoint y: 124, endPoint x: 157, endPoint y: 129, distance: 50.2
click at [157, 129] on div "BETA TITLE: Syllabus Review Council — “Flow Machines: Systems as Studio” OBJECT…" at bounding box center [273, 157] width 546 height 315
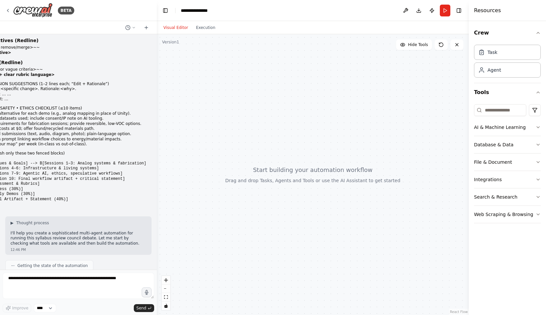
scroll to position [911, 0]
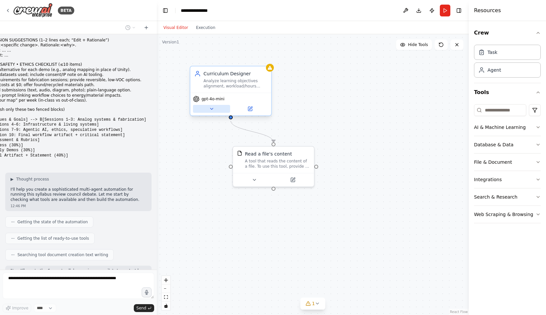
click at [216, 108] on button at bounding box center [211, 109] width 37 height 8
click at [210, 108] on icon at bounding box center [211, 108] width 5 height 5
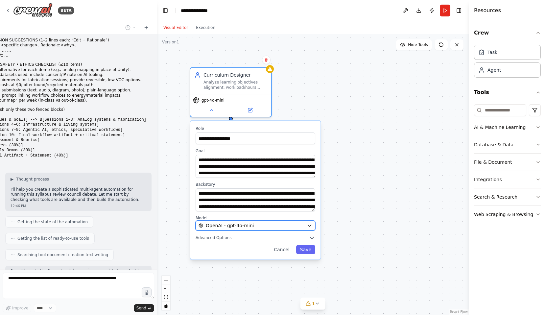
click at [241, 223] on span "OpenAI - gpt-4o-mini" at bounding box center [230, 225] width 48 height 7
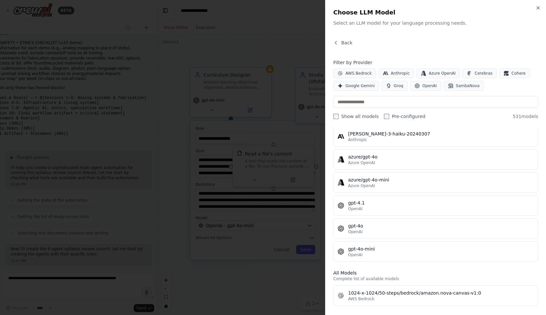
scroll to position [0, 0]
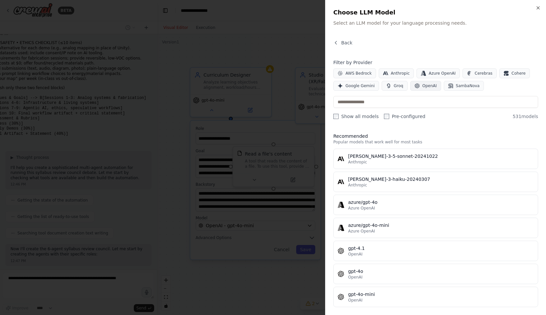
click at [422, 86] on span "OpenAI" at bounding box center [429, 85] width 14 height 5
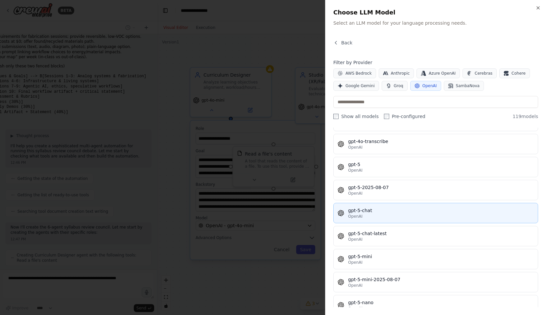
scroll to position [970, 0]
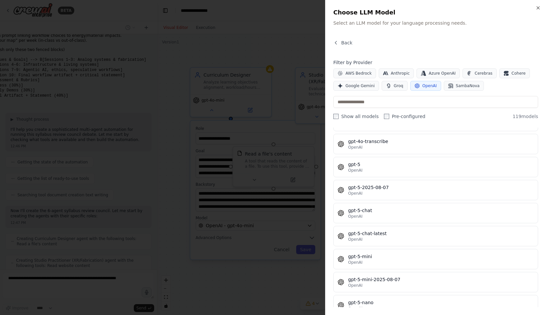
click at [429, 8] on div "Close Choose LLM Model Select an LLM model for your language processing needs. …" at bounding box center [435, 157] width 221 height 315
click at [429, 7] on icon "button" at bounding box center [538, 8] width 3 height 3
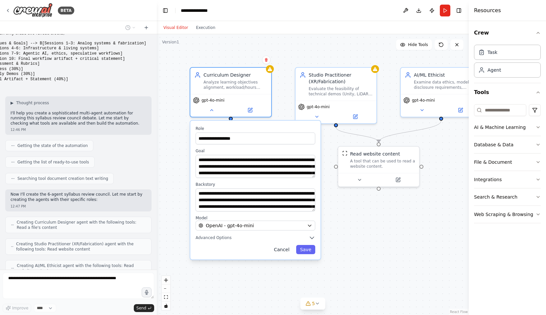
click at [282, 250] on button "Cancel" at bounding box center [281, 249] width 23 height 9
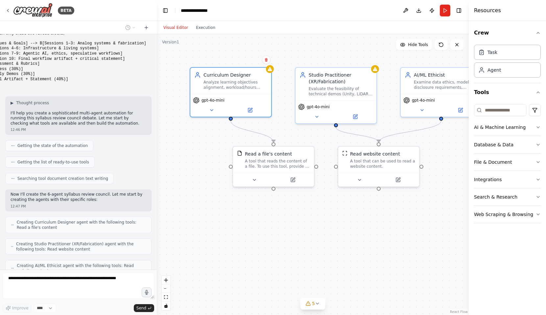
click at [315, 239] on div ".deletable-edge-delete-btn { width: 20px; height: 20px; border: 0px solid #ffff…" at bounding box center [313, 174] width 312 height 281
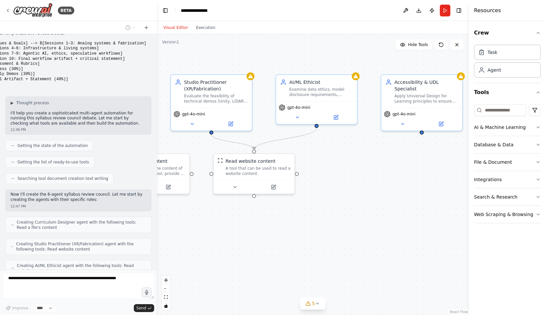
scroll to position [1009, 0]
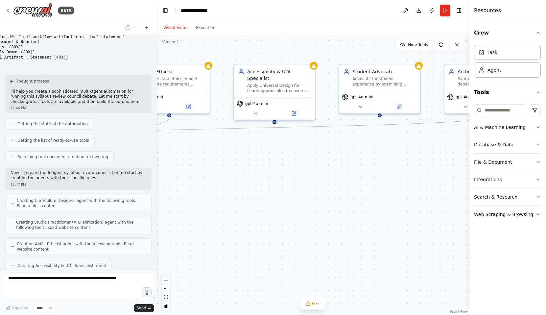
drag, startPoint x: 387, startPoint y: 221, endPoint x: 115, endPoint y: 218, distance: 271.9
click at [115, 218] on div "BETA TITLE: Syllabus Review Council — “Flow Machines: Systems as Studio” OBJECT…" at bounding box center [273, 157] width 546 height 315
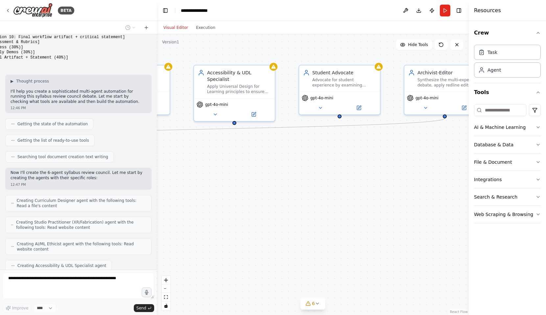
drag, startPoint x: 376, startPoint y: 184, endPoint x: 336, endPoint y: 185, distance: 40.1
click at [336, 185] on div ".deletable-edge-delete-btn { width: 20px; height: 20px; border: 0px solid #ffff…" at bounding box center [313, 174] width 312 height 281
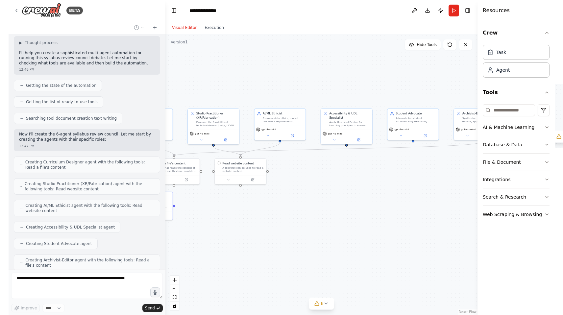
scroll to position [1052, 0]
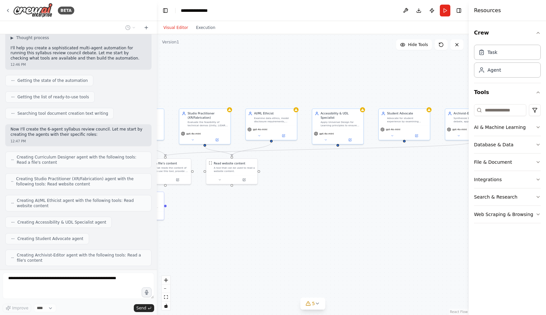
drag, startPoint x: 273, startPoint y: 184, endPoint x: 339, endPoint y: 183, distance: 65.8
click at [339, 183] on div ".deletable-edge-delete-btn { width: 20px; height: 20px; border: 0px solid #ffff…" at bounding box center [313, 174] width 312 height 281
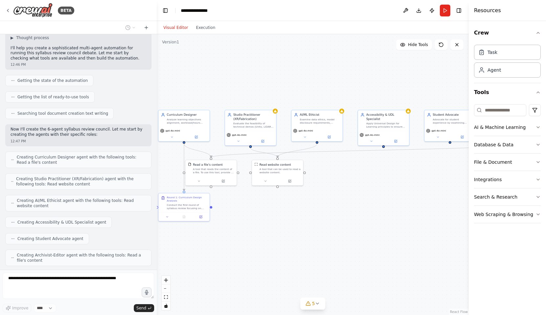
drag, startPoint x: 285, startPoint y: 180, endPoint x: 331, endPoint y: 181, distance: 45.7
click at [331, 181] on div ".deletable-edge-delete-btn { width: 20px; height: 20px; border: 0px solid #ffff…" at bounding box center [313, 174] width 312 height 281
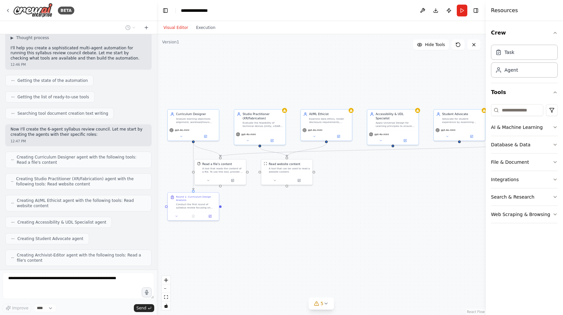
scroll to position [1068, 0]
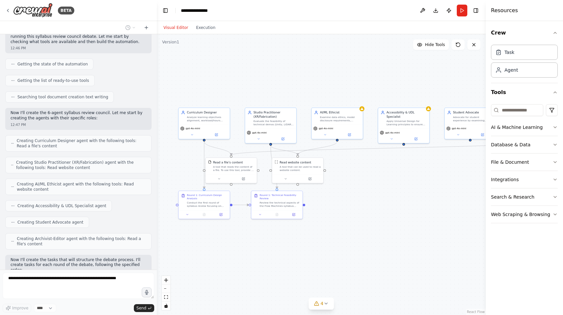
drag, startPoint x: 315, startPoint y: 202, endPoint x: 335, endPoint y: 200, distance: 20.2
click at [335, 200] on div ".deletable-edge-delete-btn { width: 20px; height: 20px; border: 0px solid #ffff…" at bounding box center [321, 174] width 329 height 281
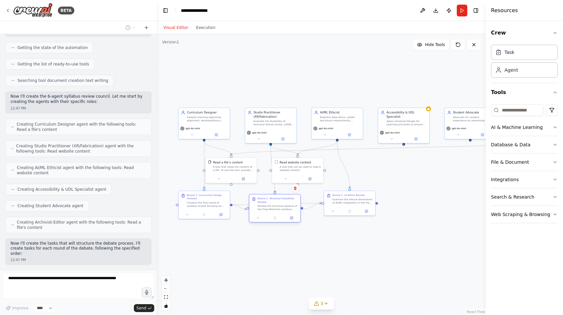
drag, startPoint x: 276, startPoint y: 226, endPoint x: 275, endPoint y: 205, distance: 20.8
click at [275, 205] on div "Review the technical aspects of the Flow Machines syllabus from a practitioner'…" at bounding box center [277, 207] width 40 height 7
click at [306, 251] on div ".deletable-edge-delete-btn { width: 20px; height: 20px; border: 0px solid #ffff…" at bounding box center [321, 174] width 329 height 281
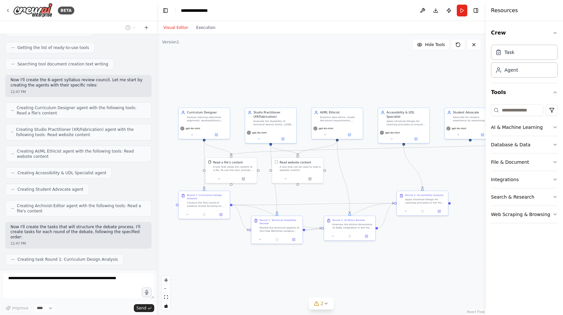
scroll to position [1118, 0]
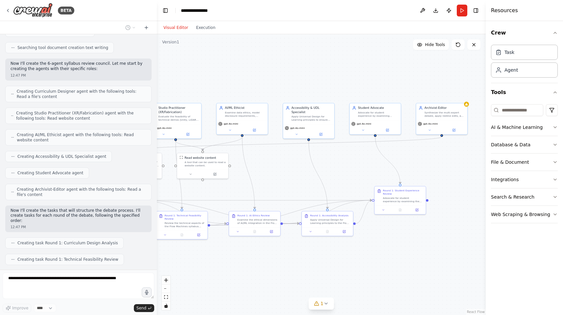
drag, startPoint x: 357, startPoint y: 269, endPoint x: 262, endPoint y: 264, distance: 95.1
click at [262, 264] on div ".deletable-edge-delete-btn { width: 20px; height: 20px; border: 0px solid #ffff…" at bounding box center [321, 174] width 329 height 281
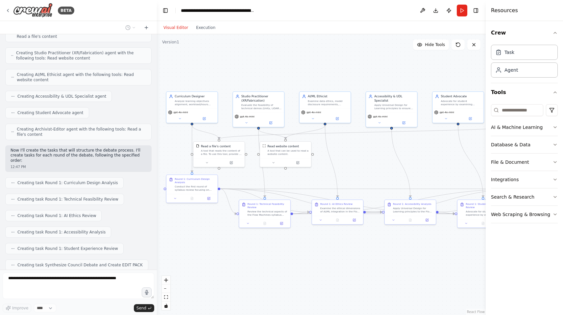
scroll to position [1183, 0]
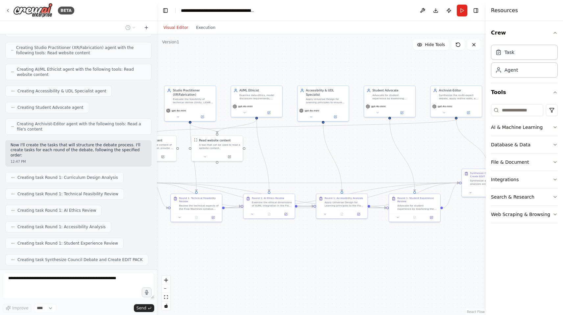
drag, startPoint x: 262, startPoint y: 264, endPoint x: 277, endPoint y: 247, distance: 22.6
click at [277, 247] on div ".deletable-edge-delete-btn { width: 20px; height: 20px; border: 0px solid #ffff…" at bounding box center [321, 174] width 329 height 281
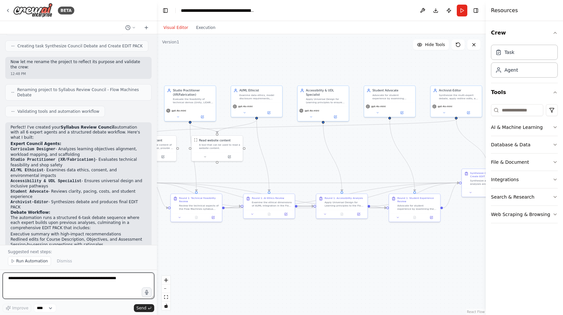
scroll to position [1402, 0]
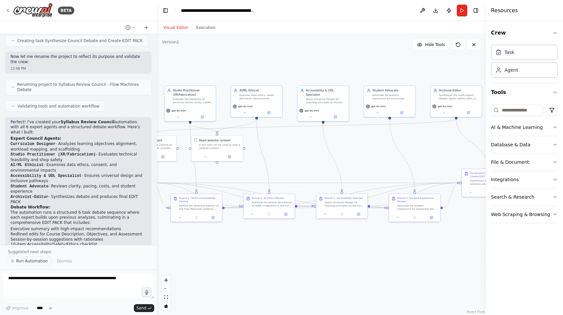
click at [31, 262] on span "Run Automation" at bounding box center [32, 260] width 32 height 5
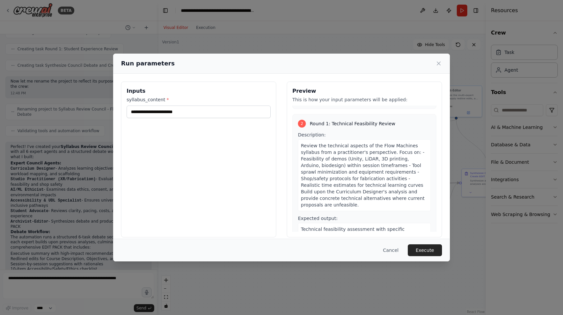
scroll to position [0, 0]
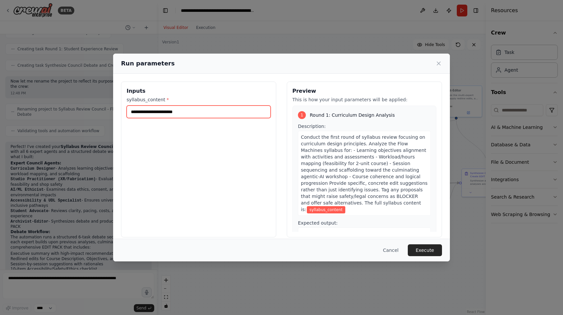
click at [156, 111] on input "syllabus_content *" at bounding box center [199, 112] width 144 height 12
paste input "**********"
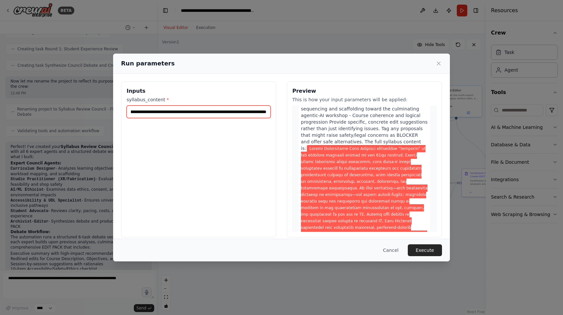
scroll to position [90, 0]
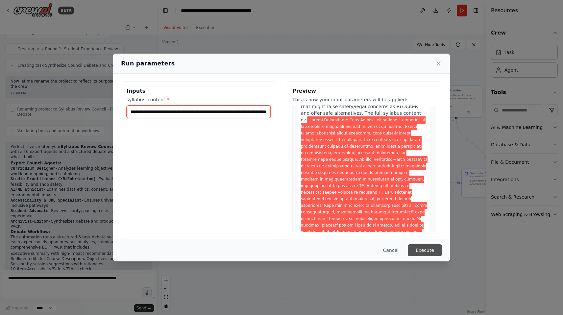
type input "**********"
click at [416, 248] on button "Execute" at bounding box center [425, 250] width 34 height 12
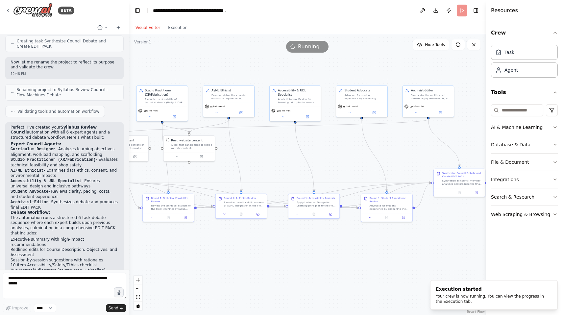
scroll to position [1444, 0]
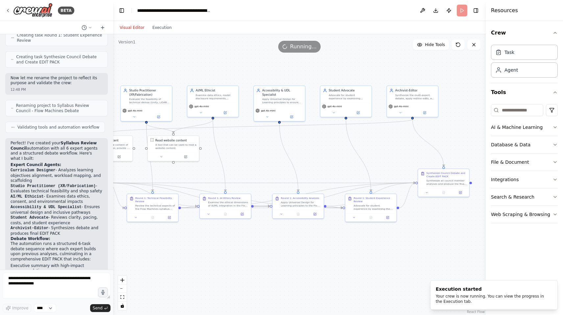
drag, startPoint x: 156, startPoint y: 15, endPoint x: 113, endPoint y: 17, distance: 43.4
click at [113, 17] on div "BETA TITLE: Syllabus Review Council — “Flow Machines: Systems as Studio” OBJECT…" at bounding box center [281, 157] width 563 height 315
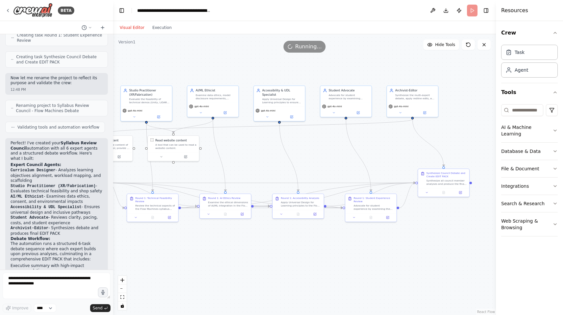
drag, startPoint x: 487, startPoint y: 15, endPoint x: 510, endPoint y: 15, distance: 23.0
click at [429, 15] on div "Resources Crew Task Agent Tools AI & Machine Learning Database & Data File & Do…" at bounding box center [529, 157] width 67 height 315
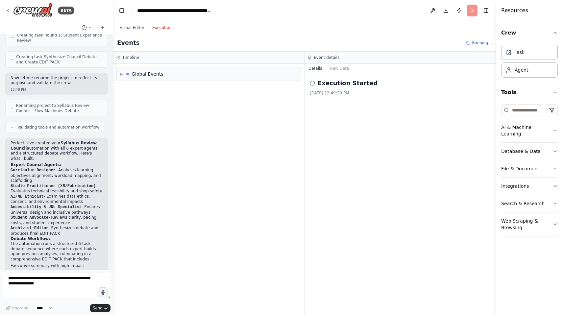
click at [160, 30] on button "Execution" at bounding box center [161, 28] width 27 height 8
click at [164, 91] on div "Round 1: Curriculum Design Analysis" at bounding box center [180, 93] width 85 height 7
click at [164, 92] on div "Round 1: Curriculum Design Analysis" at bounding box center [180, 93] width 85 height 7
click at [149, 104] on span "Started" at bounding box center [148, 103] width 14 height 5
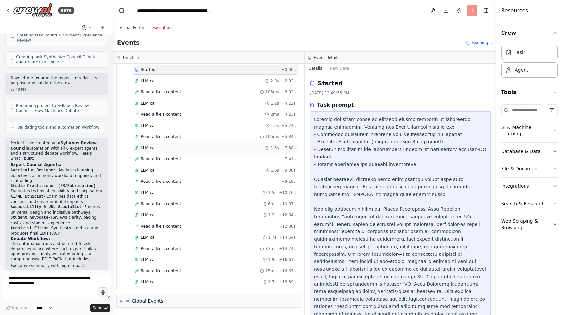
scroll to position [57, 0]
click at [172, 246] on div "Read a file's content 15ms + 16.63s" at bounding box center [214, 249] width 165 height 10
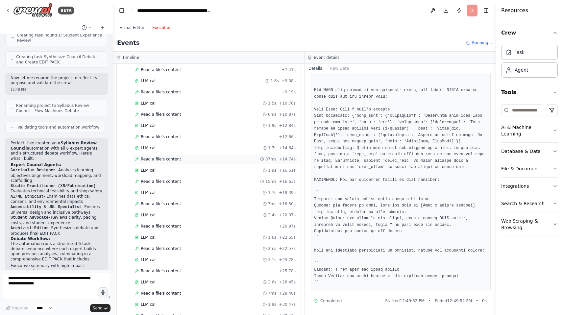
scroll to position [0, 0]
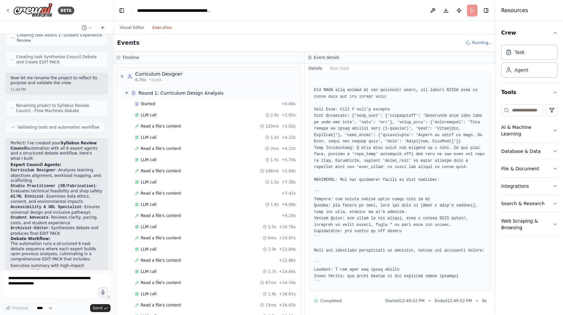
click at [127, 93] on span "▼" at bounding box center [127, 92] width 4 height 5
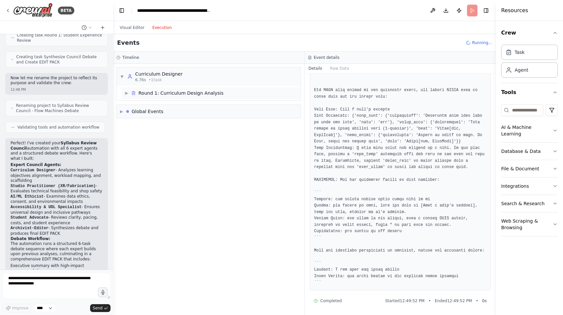
click at [127, 93] on span "▶" at bounding box center [127, 92] width 4 height 5
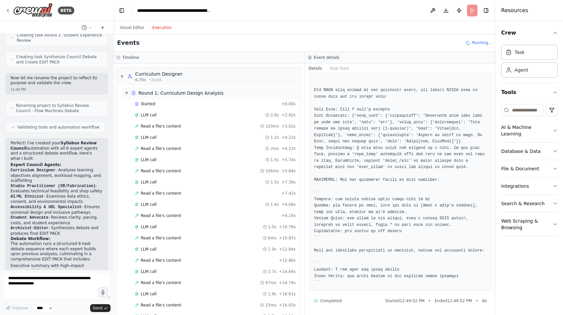
click at [151, 96] on div "Round 1: Curriculum Design Analysis" at bounding box center [180, 93] width 85 height 7
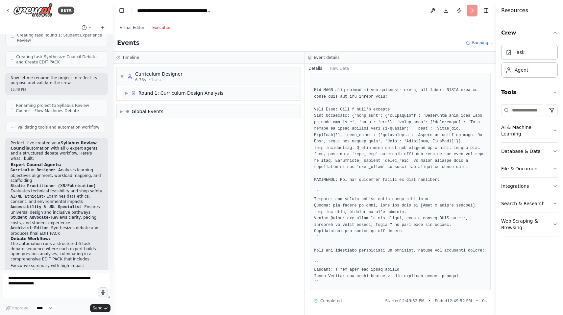
click at [151, 96] on div "Round 1: Curriculum Design Analysis" at bounding box center [180, 93] width 85 height 7
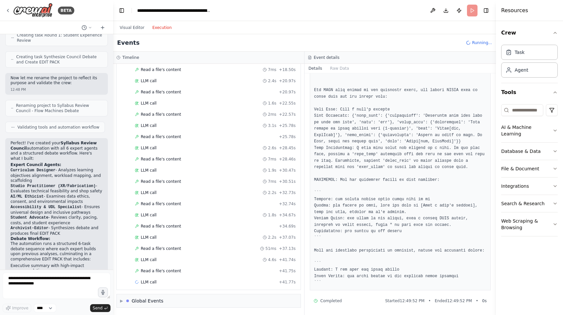
scroll to position [1470, 0]
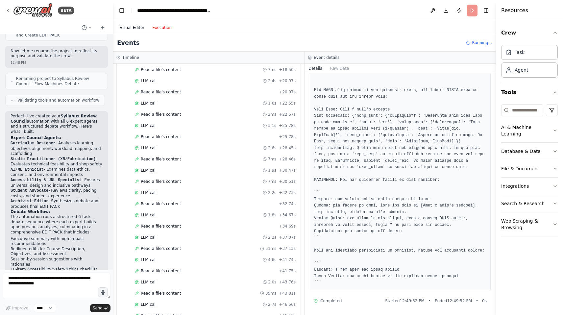
click at [134, 29] on button "Visual Editor" at bounding box center [132, 28] width 33 height 8
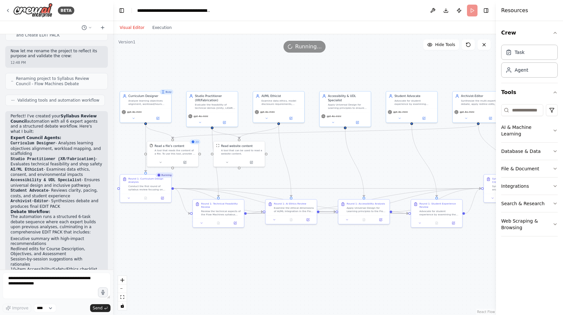
drag, startPoint x: 240, startPoint y: 162, endPoint x: 305, endPoint y: 167, distance: 66.0
click at [305, 167] on div ".deletable-edge-delete-btn { width: 20px; height: 20px; border: 0px solid #ffff…" at bounding box center [304, 174] width 383 height 281
drag, startPoint x: 497, startPoint y: 17, endPoint x: 508, endPoint y: 18, distance: 11.5
click at [429, 18] on div "Resources Crew Task Agent Tools AI & Machine Learning Database & Data File & Do…" at bounding box center [530, 157] width 66 height 315
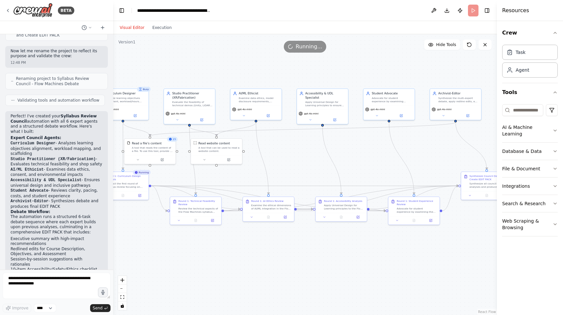
drag, startPoint x: 423, startPoint y: 79, endPoint x: 400, endPoint y: 76, distance: 22.8
click at [400, 76] on div ".deletable-edge-delete-btn { width: 20px; height: 20px; border: 0px solid #ffff…" at bounding box center [305, 174] width 384 height 281
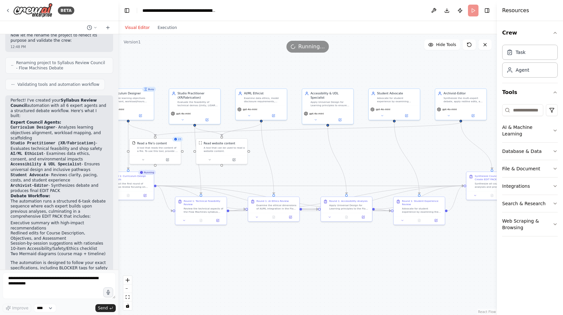
drag, startPoint x: 112, startPoint y: 21, endPoint x: 118, endPoint y: 23, distance: 6.7
click at [118, 23] on div "BETA TITLE: Syllabus Review Council — “Flow Machines: Systems as Studio” OBJECT…" at bounding box center [281, 157] width 563 height 315
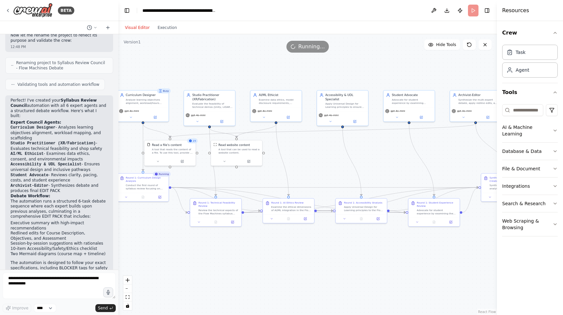
drag, startPoint x: 212, startPoint y: 59, endPoint x: 227, endPoint y: 60, distance: 14.9
click at [227, 60] on div ".deletable-edge-delete-btn { width: 20px; height: 20px; border: 0px solid #ffff…" at bounding box center [307, 174] width 378 height 281
click at [169, 27] on button "Execution" at bounding box center [167, 28] width 27 height 8
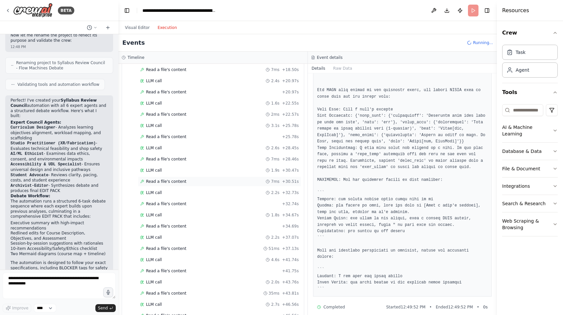
scroll to position [0, 0]
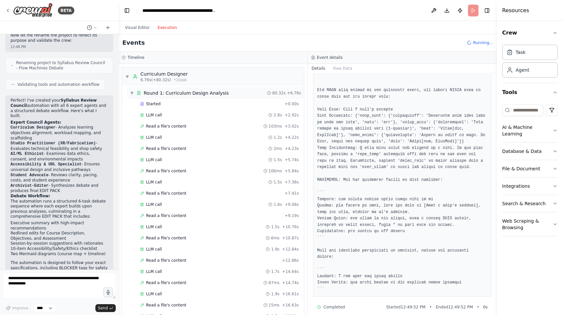
click at [132, 95] on span "▼" at bounding box center [132, 92] width 4 height 5
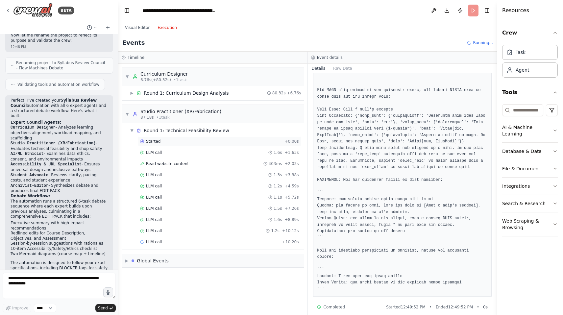
click at [160, 139] on div "Started" at bounding box center [211, 141] width 142 height 5
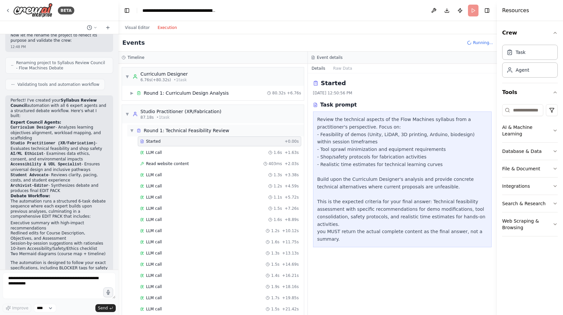
click at [130, 131] on span "▼" at bounding box center [132, 130] width 4 height 5
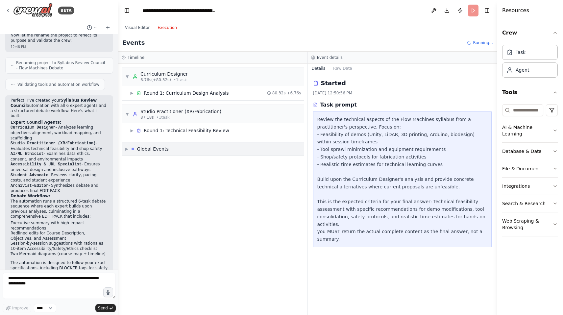
click at [127, 149] on span "▶" at bounding box center [126, 148] width 3 height 5
click at [127, 149] on span "▼" at bounding box center [126, 148] width 3 height 5
click at [131, 132] on span "▶" at bounding box center [132, 130] width 4 height 5
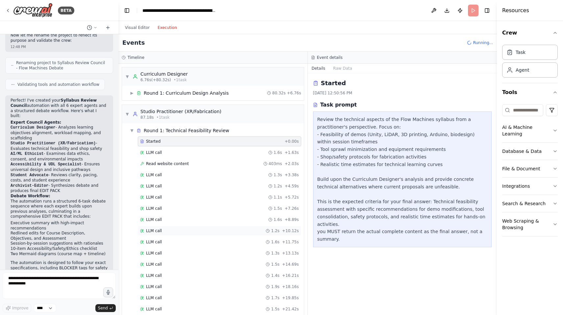
scroll to position [161, 0]
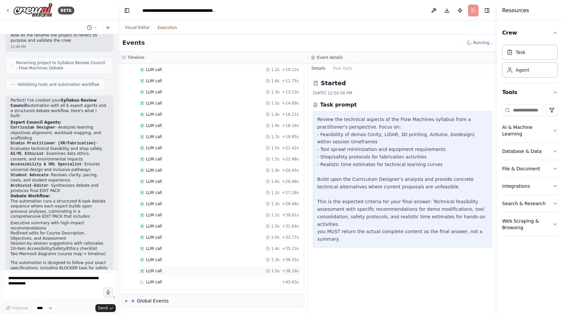
click at [181, 269] on div "LLM call 1.5s + 38.19s" at bounding box center [219, 270] width 159 height 5
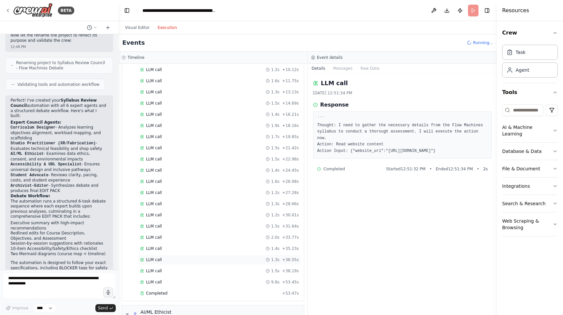
click at [181, 263] on div "LLM call 1.3s + 36.55s" at bounding box center [219, 260] width 163 height 10
click at [181, 218] on div "LLM call 1.2s + 30.01s" at bounding box center [219, 215] width 163 height 10
click at [180, 195] on div "LLM call 1.2s + 27.28s" at bounding box center [219, 193] width 163 height 10
click at [181, 168] on div "LLM call 1.4s + 24.45s" at bounding box center [219, 170] width 159 height 5
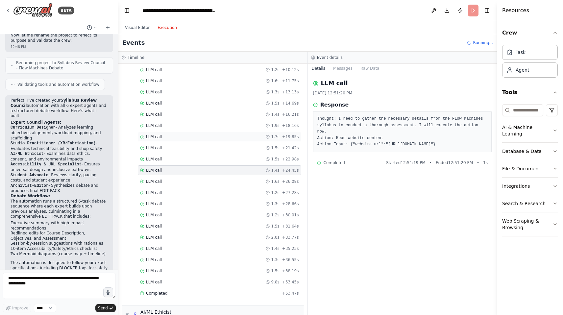
click at [180, 137] on div "LLM call 1.7s + 19.85s" at bounding box center [219, 136] width 159 height 5
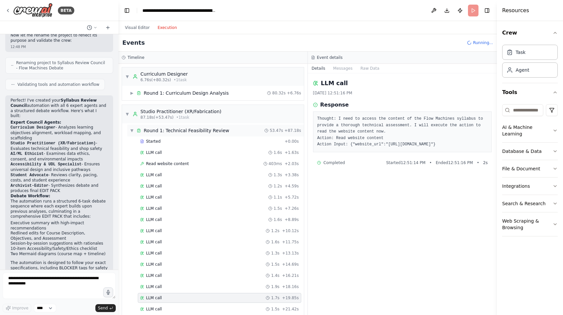
click at [132, 130] on span "▼" at bounding box center [132, 130] width 4 height 5
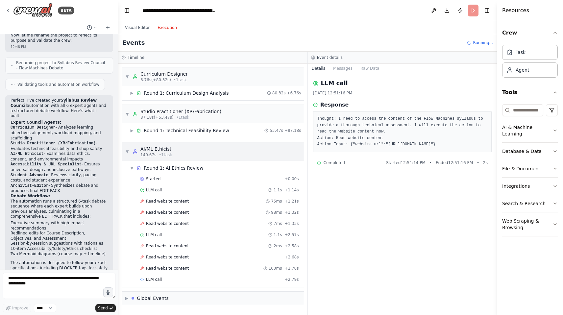
click at [129, 151] on span "▼" at bounding box center [127, 151] width 4 height 5
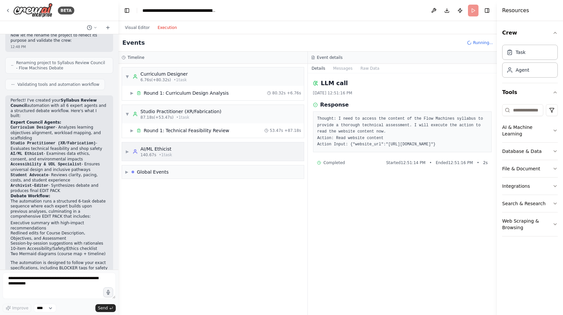
click at [129, 151] on span "▶" at bounding box center [127, 151] width 4 height 5
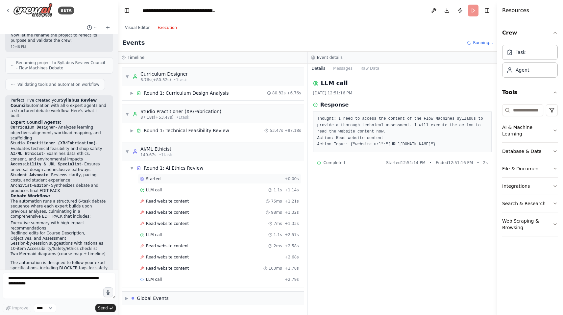
click at [163, 182] on div "Started + 0.00s" at bounding box center [219, 179] width 163 height 10
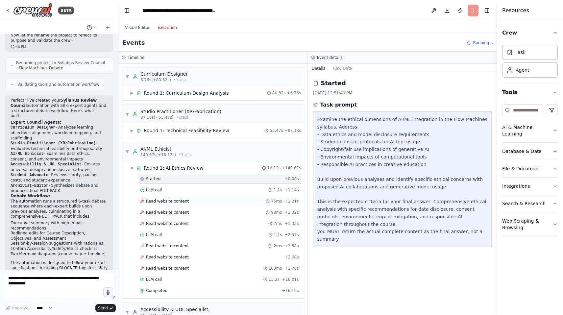
click at [161, 202] on span "Read website content" at bounding box center [167, 201] width 43 height 5
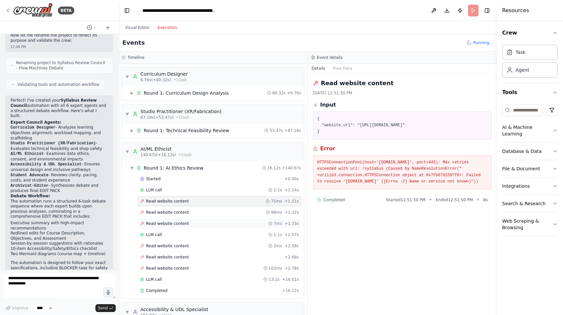
click at [165, 222] on span "Read website content" at bounding box center [167, 223] width 43 height 5
click at [165, 213] on span "Read website content" at bounding box center [167, 212] width 43 height 5
click at [170, 280] on div "LLM call 13.2s + 16.01s" at bounding box center [219, 279] width 159 height 5
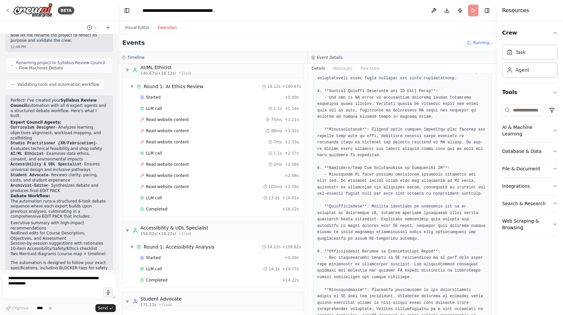
scroll to position [74, 0]
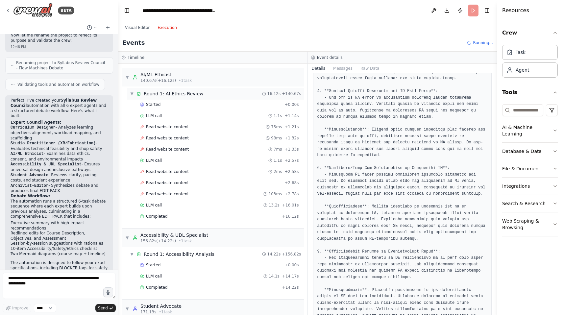
click at [131, 97] on div "▼ Round 1: AI Ethics Review 16.12s + 140.67s" at bounding box center [215, 94] width 177 height 12
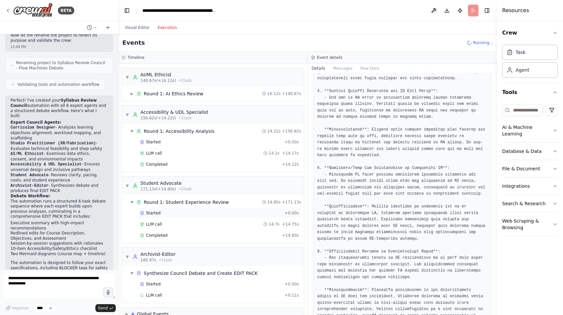
click at [166, 210] on div "Started + 0.00s" at bounding box center [219, 213] width 163 height 10
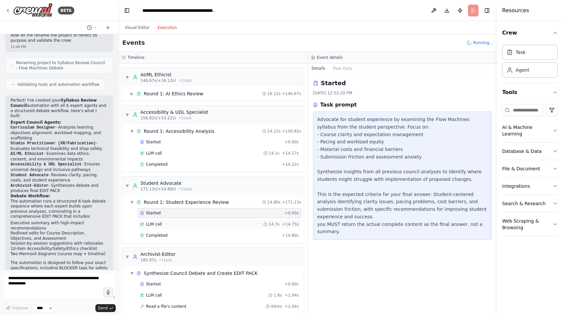
click at [166, 224] on div "LLM call 14.7s + 14.75s" at bounding box center [219, 224] width 159 height 5
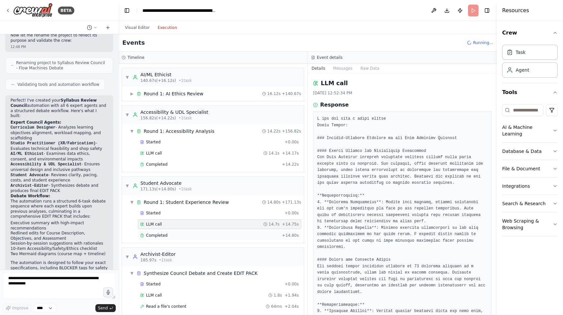
click at [166, 237] on span "Completed" at bounding box center [156, 235] width 21 height 5
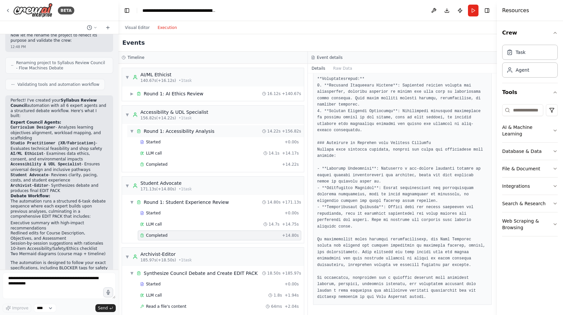
scroll to position [121, 0]
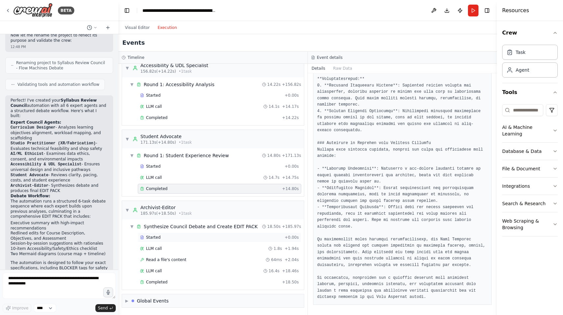
click at [195, 236] on div "Started" at bounding box center [211, 237] width 142 height 5
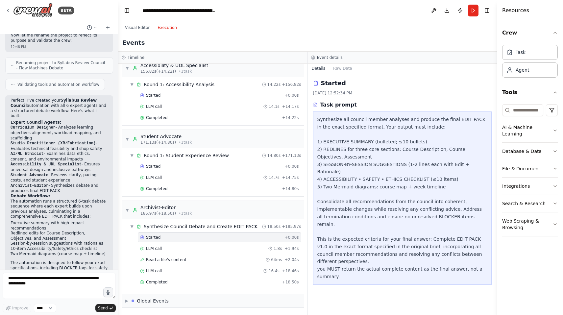
scroll to position [0, 0]
click at [126, 300] on span "▶" at bounding box center [126, 300] width 3 height 5
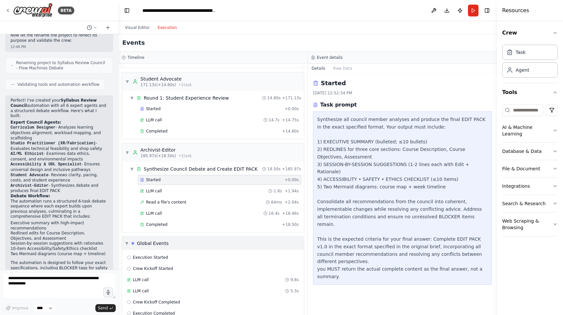
scroll to position [192, 0]
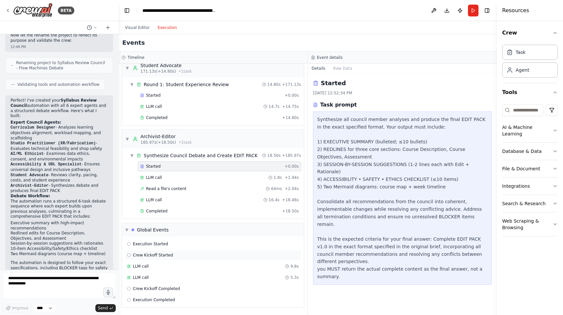
click at [155, 256] on span "Crew Kickoff Started" at bounding box center [153, 254] width 40 height 5
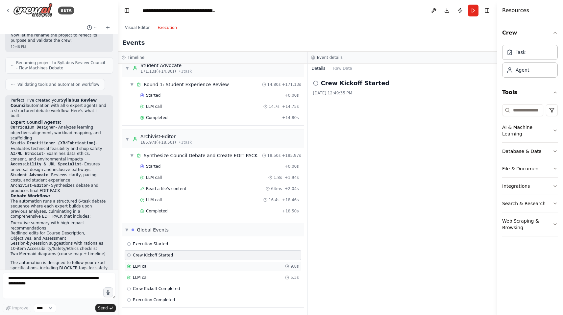
click at [154, 264] on div "LLM call 9.8s" at bounding box center [213, 266] width 172 height 5
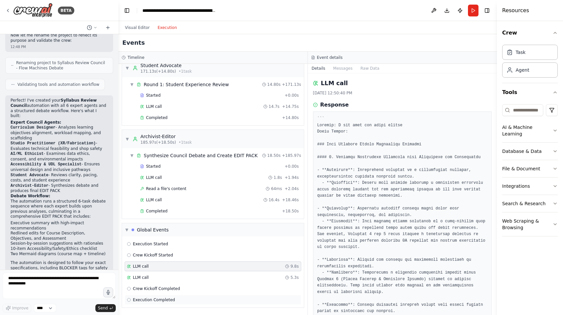
click at [154, 300] on span "Execution Completed" at bounding box center [154, 299] width 42 height 5
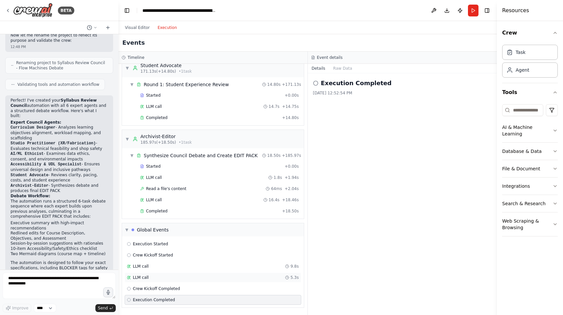
click at [153, 278] on div "LLM call 5.3s" at bounding box center [213, 277] width 172 height 5
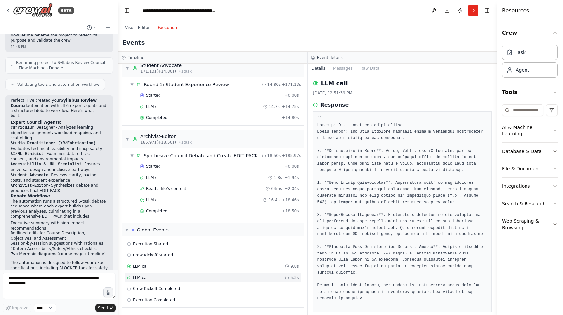
scroll to position [22, 0]
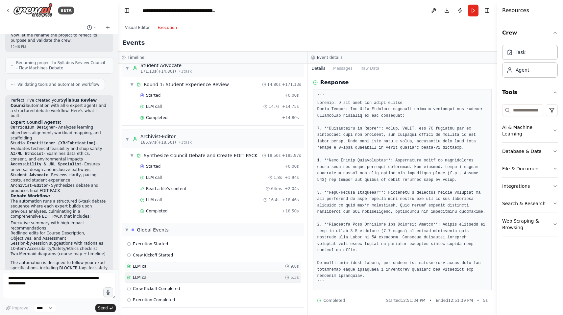
click at [225, 270] on div "LLM call 9.8s" at bounding box center [213, 266] width 177 height 10
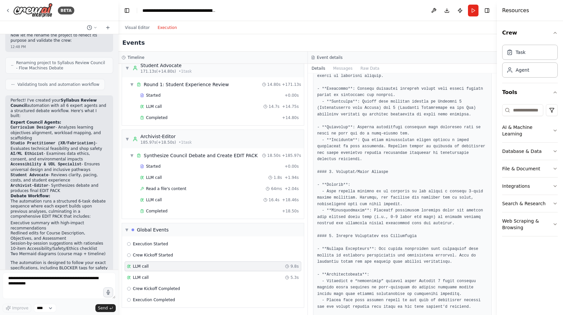
scroll to position [465, 0]
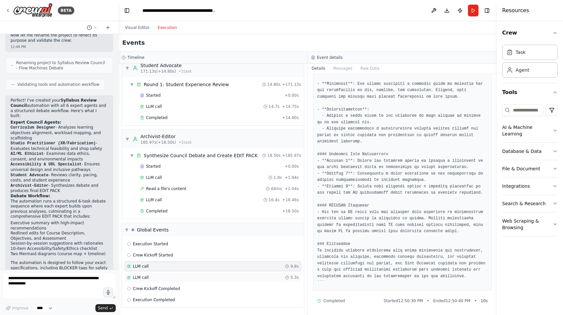
click at [209, 277] on div "LLM call 5.3s" at bounding box center [213, 277] width 172 height 5
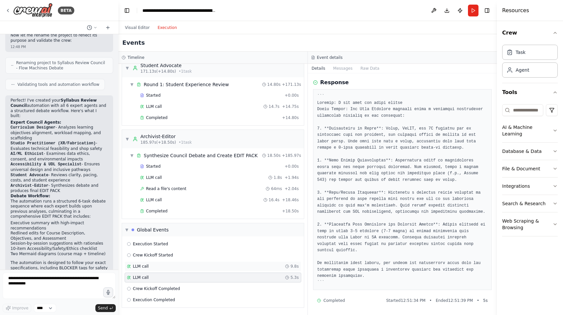
click at [220, 265] on div "LLM call 9.8s" at bounding box center [213, 266] width 172 height 5
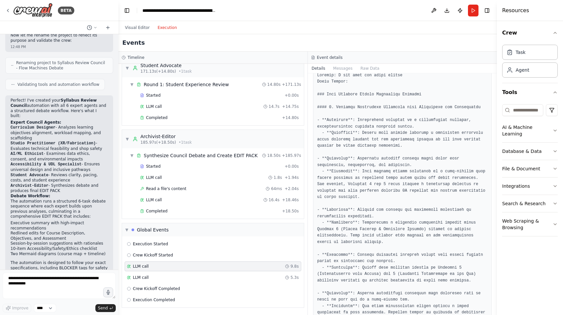
scroll to position [51, 0]
click at [223, 277] on div "LLM call 5.3s" at bounding box center [213, 277] width 172 height 5
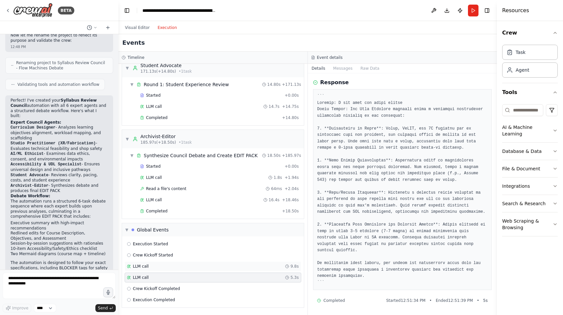
click at [226, 269] on div "LLM call 9.8s" at bounding box center [213, 266] width 177 height 10
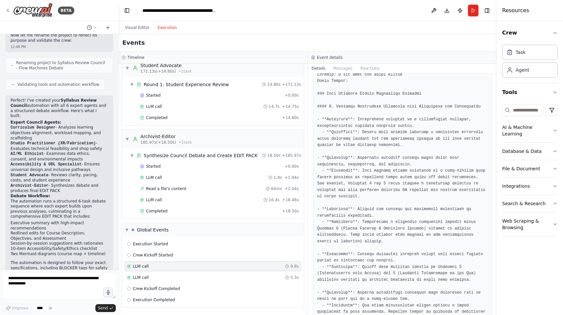
scroll to position [0, 0]
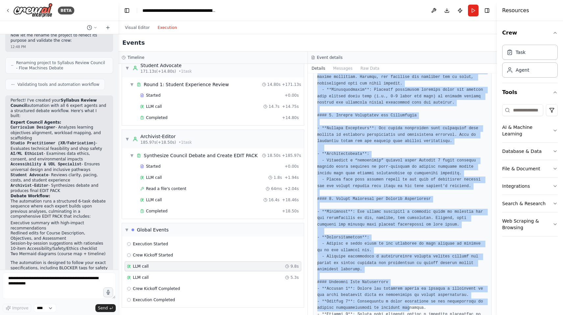
scroll to position [465, 0]
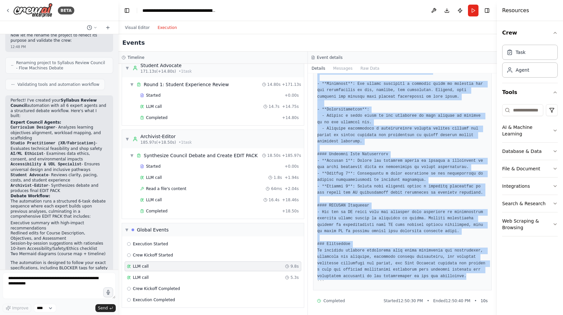
drag, startPoint x: 318, startPoint y: 117, endPoint x: 473, endPoint y: 275, distance: 221.5
copy pre "``` Thought: I now know the final answer Final Answer: ### Flow Machines Course…"
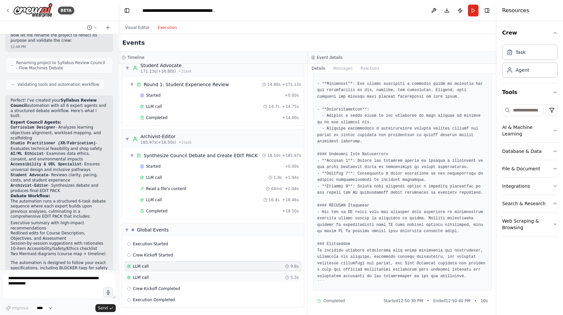
click at [192, 278] on div "LLM call 5.3s" at bounding box center [213, 277] width 172 height 5
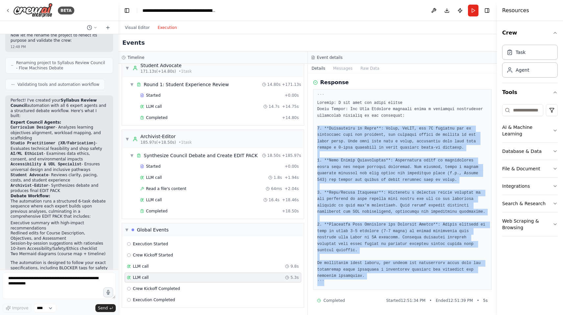
drag, startPoint x: 383, startPoint y: 282, endPoint x: 316, endPoint y: 126, distance: 169.9
click at [316, 126] on div at bounding box center [402, 189] width 179 height 201
copy pre "1. **Feasibility of Demos**: Unity, LiDAR, and 3D printing can be integrated in…"
click at [367, 186] on pre at bounding box center [402, 189] width 170 height 192
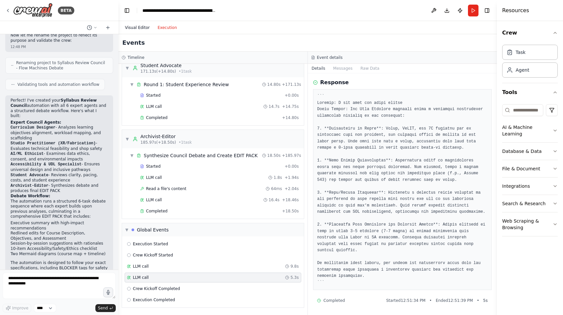
click at [130, 26] on button "Visual Editor" at bounding box center [137, 28] width 33 height 8
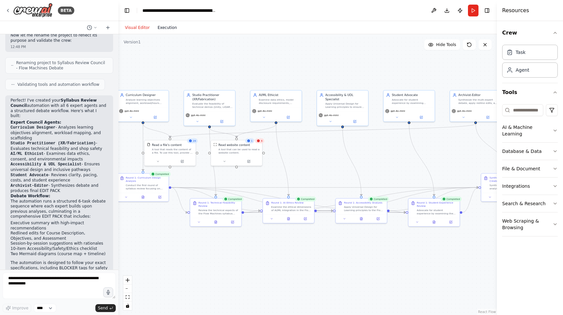
click at [162, 29] on button "Execution" at bounding box center [167, 28] width 27 height 8
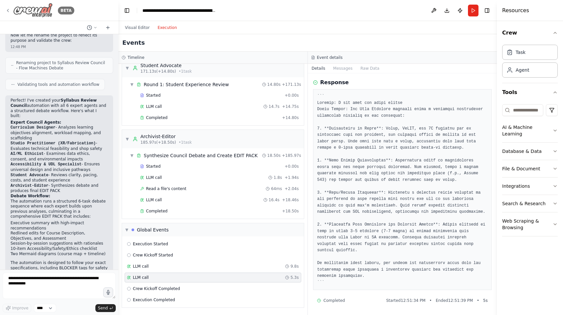
click at [42, 15] on img at bounding box center [32, 10] width 39 height 15
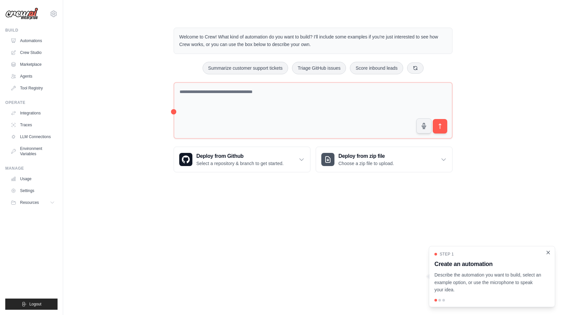
click at [547, 252] on icon "Close walkthrough" at bounding box center [548, 253] width 6 height 6
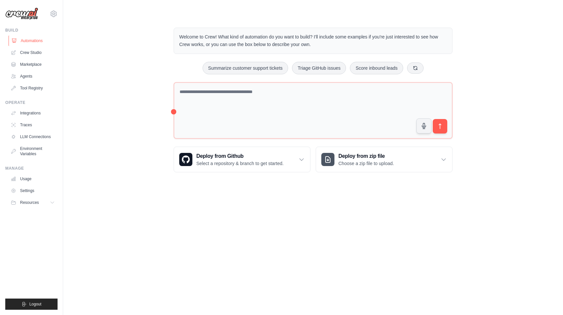
click at [31, 39] on link "Automations" at bounding box center [34, 41] width 50 height 11
click at [31, 51] on link "Crew Studio" at bounding box center [34, 52] width 50 height 11
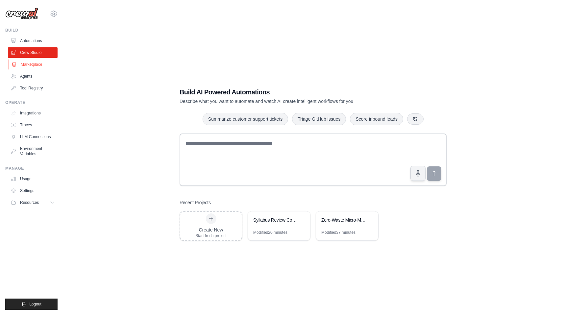
click at [31, 62] on link "Marketplace" at bounding box center [34, 64] width 50 height 11
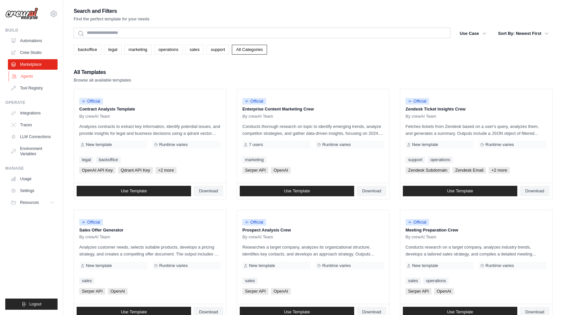
click at [31, 75] on link "Agents" at bounding box center [34, 76] width 50 height 11
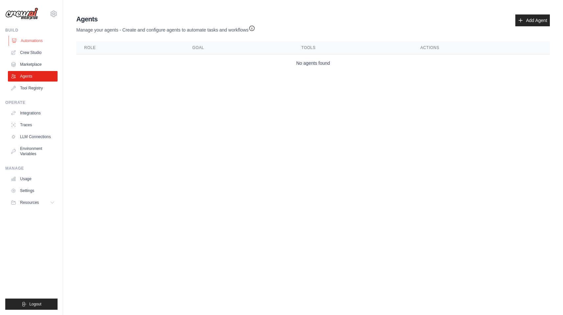
click at [32, 40] on link "Automations" at bounding box center [34, 41] width 50 height 11
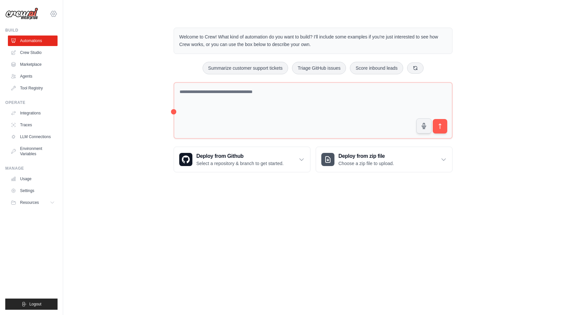
click at [51, 12] on icon at bounding box center [54, 14] width 8 height 8
click at [51, 12] on icon at bounding box center [54, 14] width 6 height 6
click at [23, 16] on img at bounding box center [21, 14] width 33 height 12
drag, startPoint x: 34, startPoint y: 14, endPoint x: 38, endPoint y: 14, distance: 4.3
click at [32, 14] on img at bounding box center [21, 14] width 33 height 12
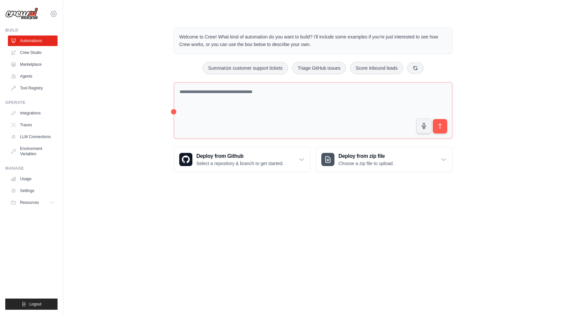
click at [52, 14] on icon at bounding box center [54, 14] width 8 height 8
click at [32, 74] on link "Agents" at bounding box center [34, 76] width 50 height 11
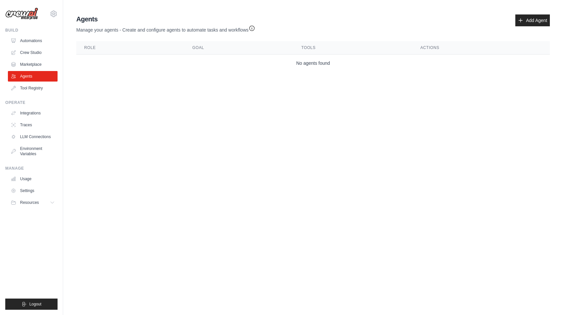
click at [30, 70] on ul "Automations Crew Studio Marketplace Agents Tool Registry" at bounding box center [33, 65] width 50 height 58
click at [33, 64] on link "Marketplace" at bounding box center [34, 64] width 50 height 11
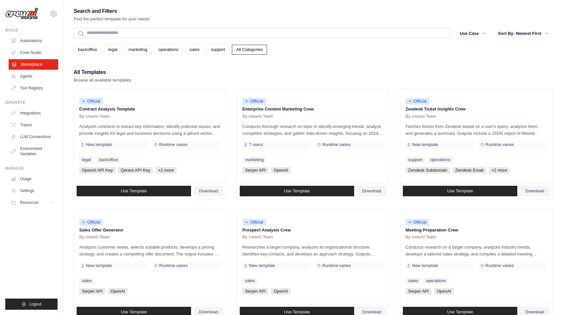
click at [33, 62] on link "Marketplace" at bounding box center [34, 64] width 50 height 11
click at [33, 51] on link "Crew Studio" at bounding box center [34, 52] width 50 height 11
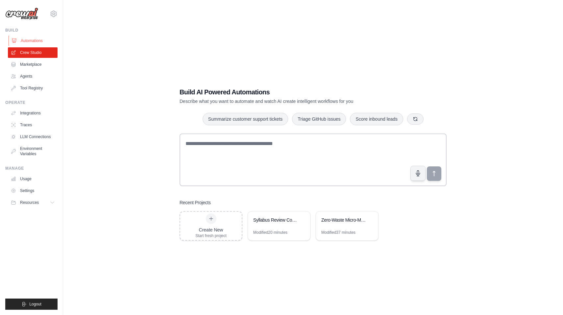
click at [33, 42] on link "Automations" at bounding box center [34, 41] width 50 height 11
